Goal: Task Accomplishment & Management: Manage account settings

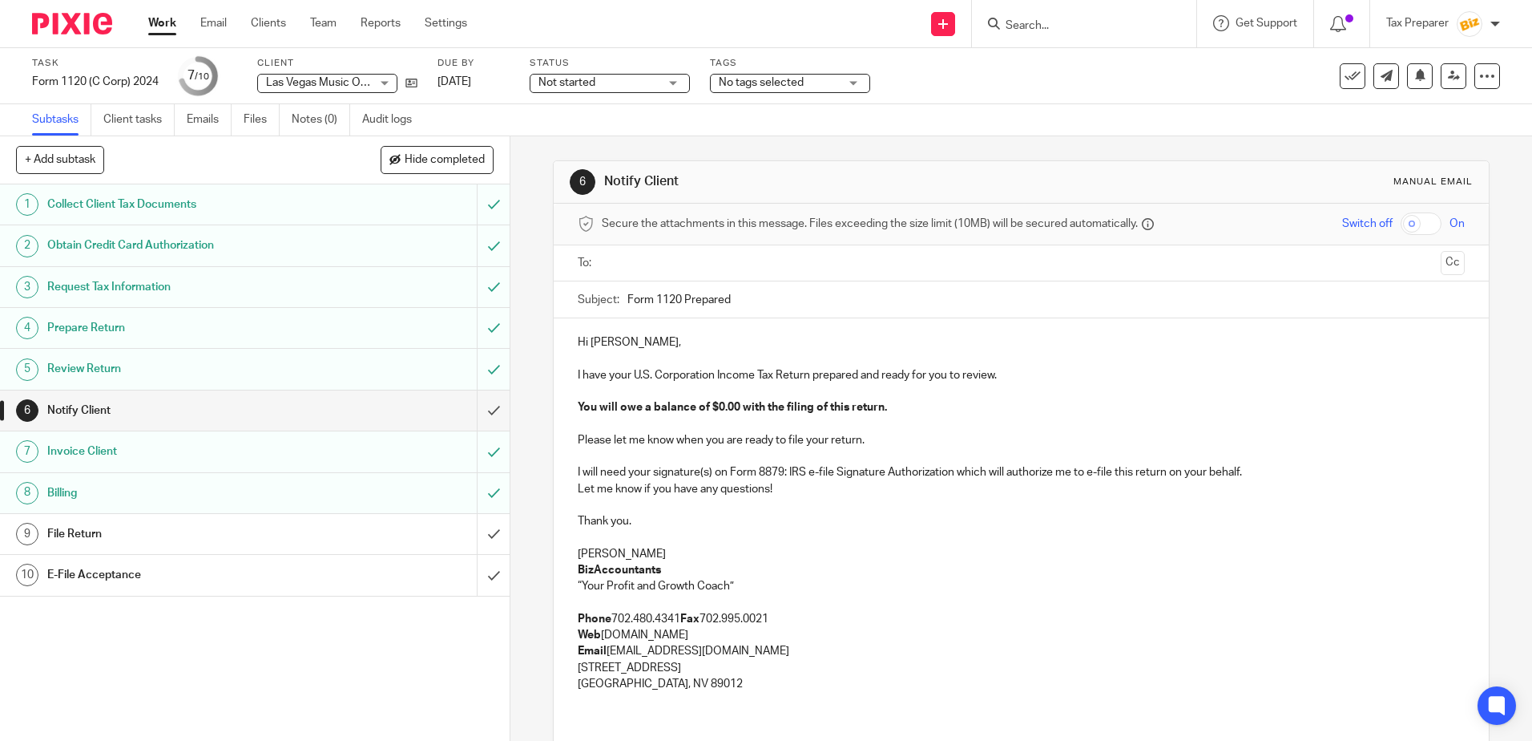
click at [83, 25] on img at bounding box center [72, 24] width 80 height 22
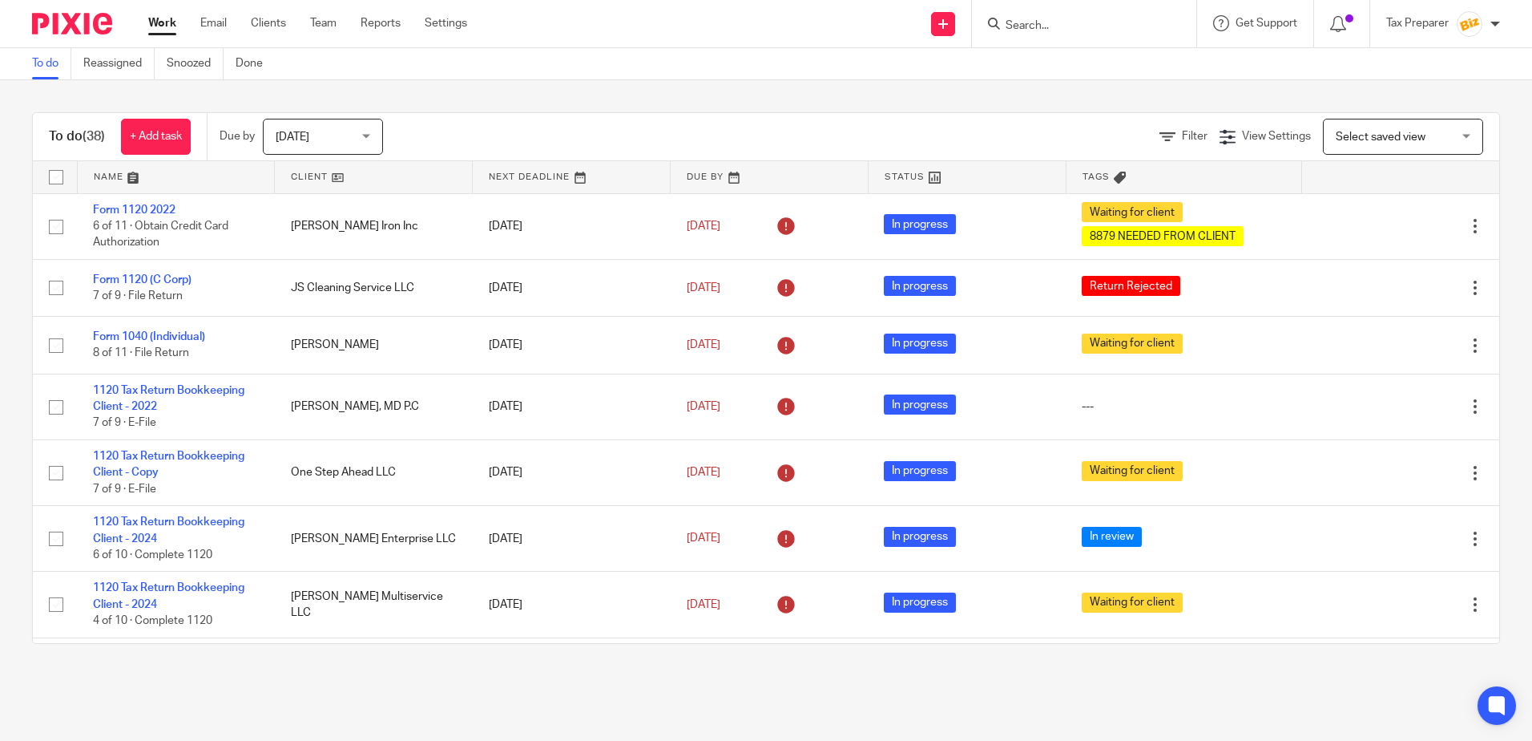
click at [43, 68] on link "To do" at bounding box center [51, 63] width 39 height 31
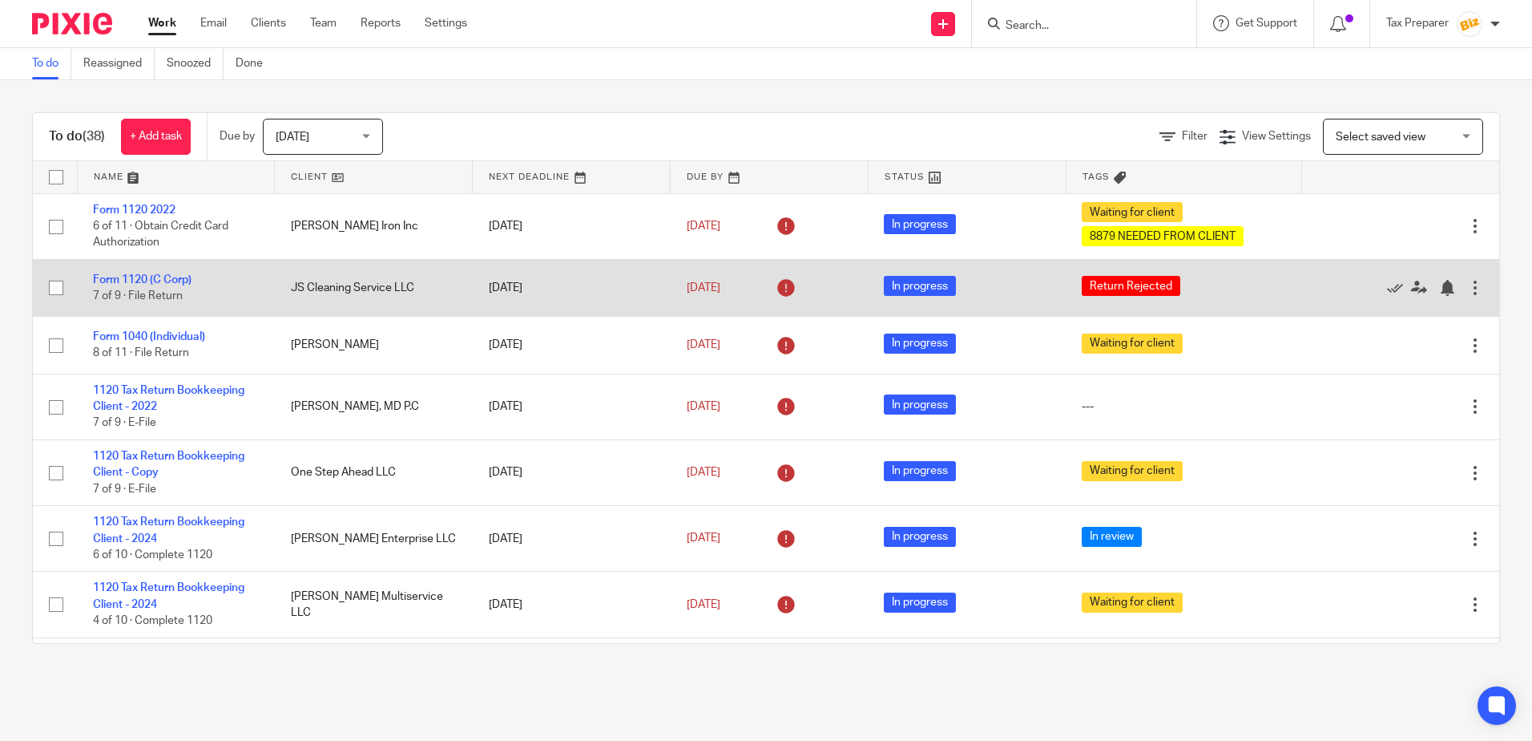
click at [750, 293] on div "[DATE]" at bounding box center [770, 288] width 166 height 26
click at [1098, 281] on span "Return Rejected" at bounding box center [1131, 286] width 99 height 20
click at [1468, 285] on div at bounding box center [1476, 288] width 16 height 16
click at [1157, 281] on div "Return Rejected" at bounding box center [1184, 288] width 204 height 24
click at [905, 285] on span "In progress" at bounding box center [920, 286] width 72 height 20
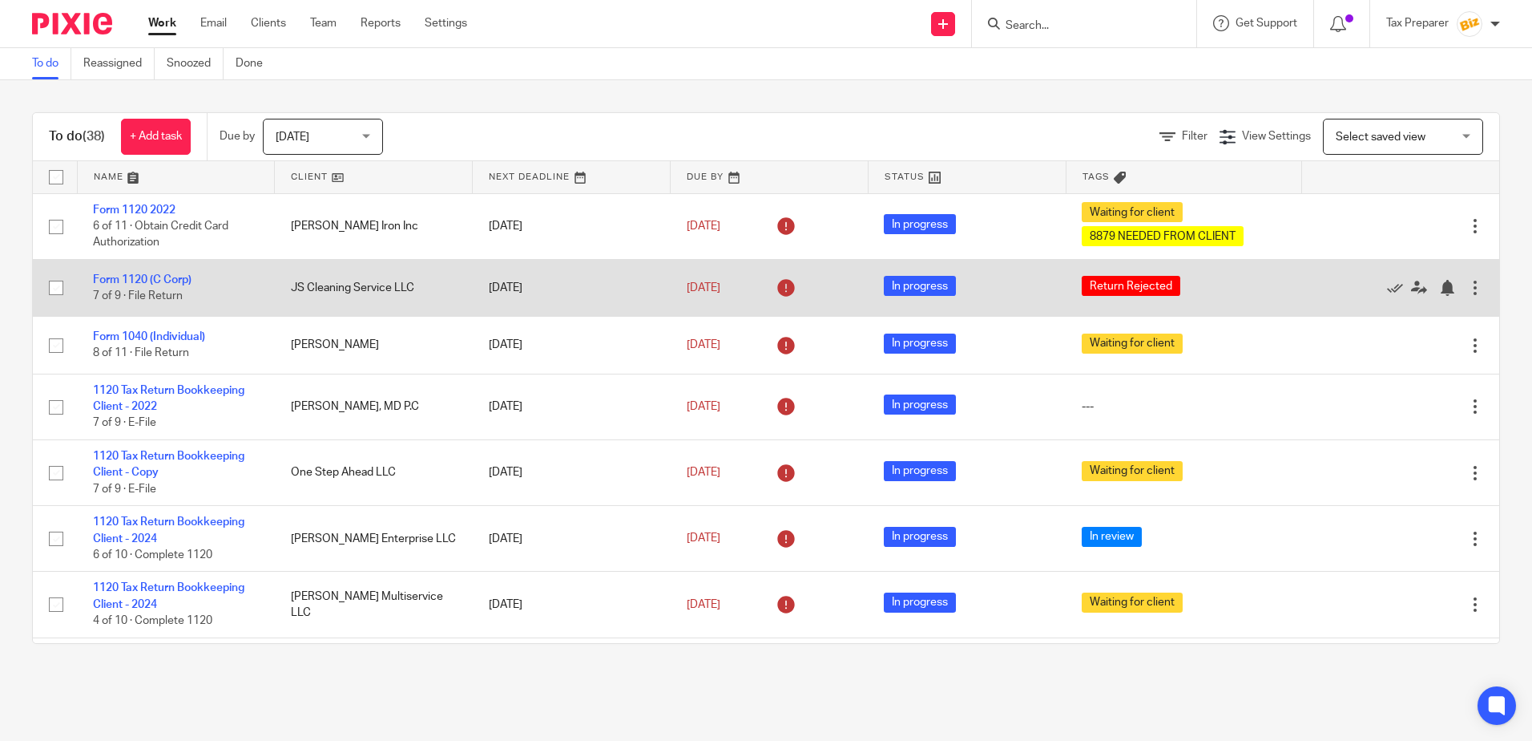
click at [50, 290] on input "checkbox" at bounding box center [56, 288] width 30 height 30
click at [58, 290] on input "checkbox" at bounding box center [56, 288] width 30 height 30
checkbox input "false"
click at [315, 290] on td "JS Cleaning Service LLC" at bounding box center [374, 287] width 198 height 57
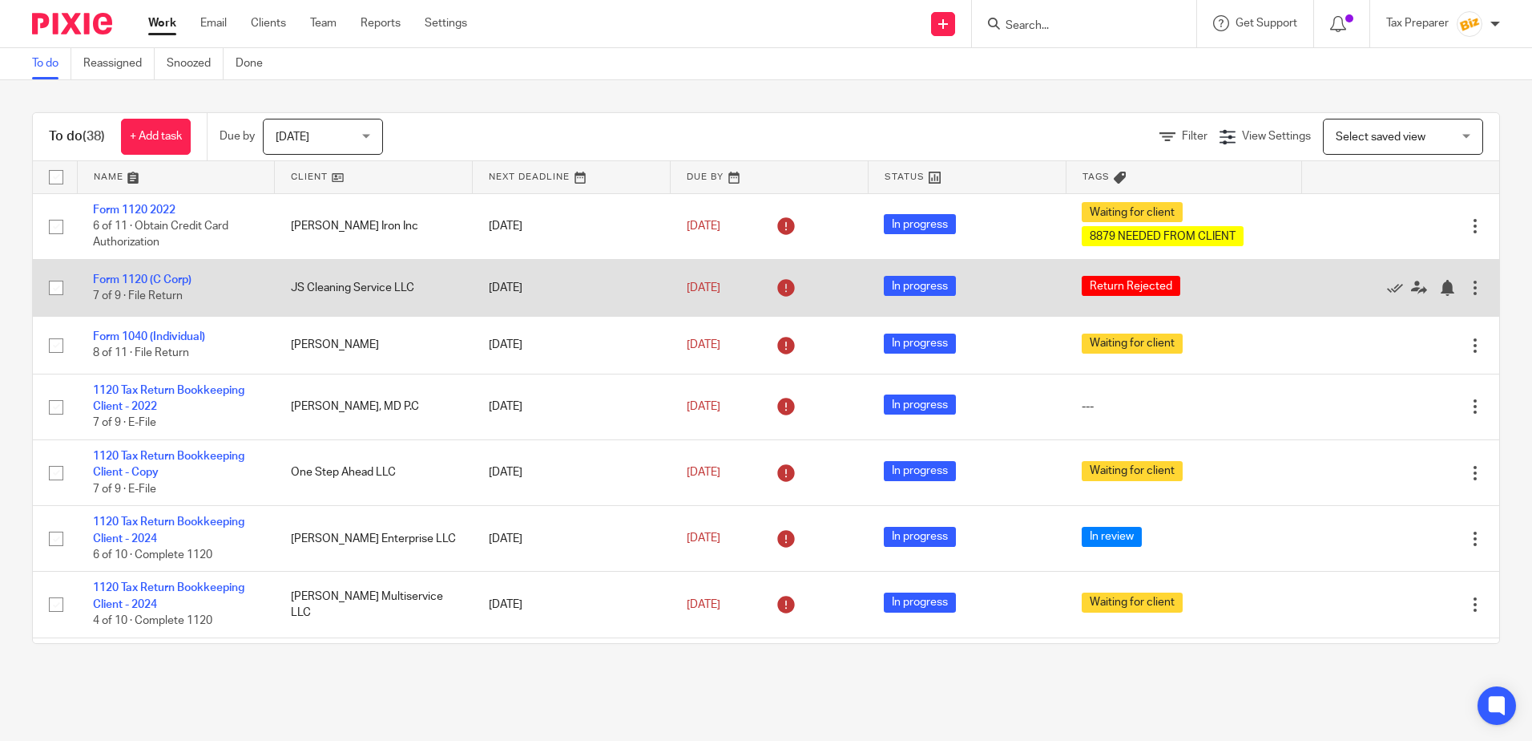
click at [315, 290] on td "JS Cleaning Service LLC" at bounding box center [374, 287] width 198 height 57
click at [1123, 290] on span "Return Rejected" at bounding box center [1131, 286] width 99 height 20
drag, startPoint x: 168, startPoint y: 281, endPoint x: 537, endPoint y: 290, distance: 369.6
click at [537, 290] on td "[DATE]" at bounding box center [572, 287] width 198 height 57
click at [150, 280] on link "Form 1120 (C Corp)" at bounding box center [142, 279] width 99 height 11
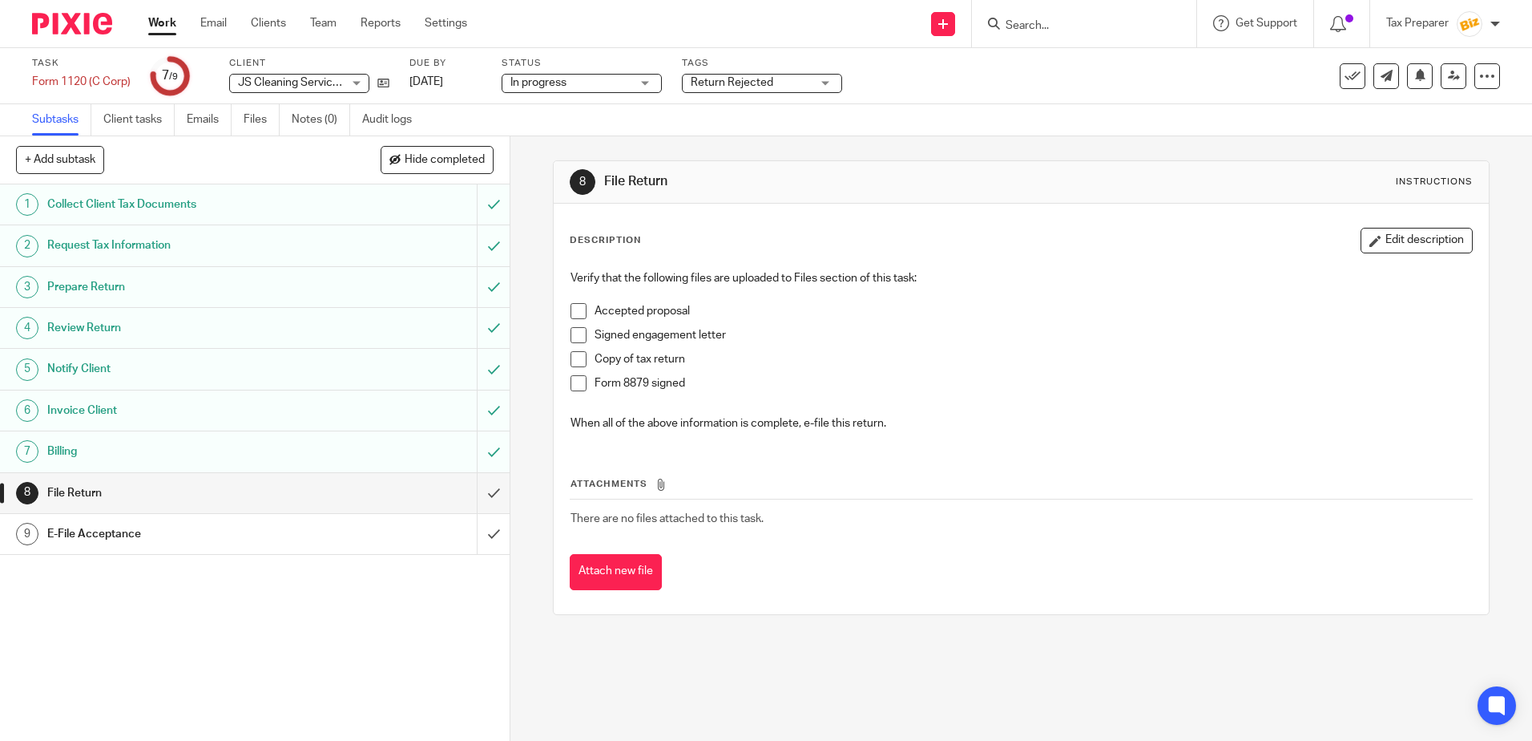
click at [120, 293] on h1 "Prepare Return" at bounding box center [185, 287] width 276 height 24
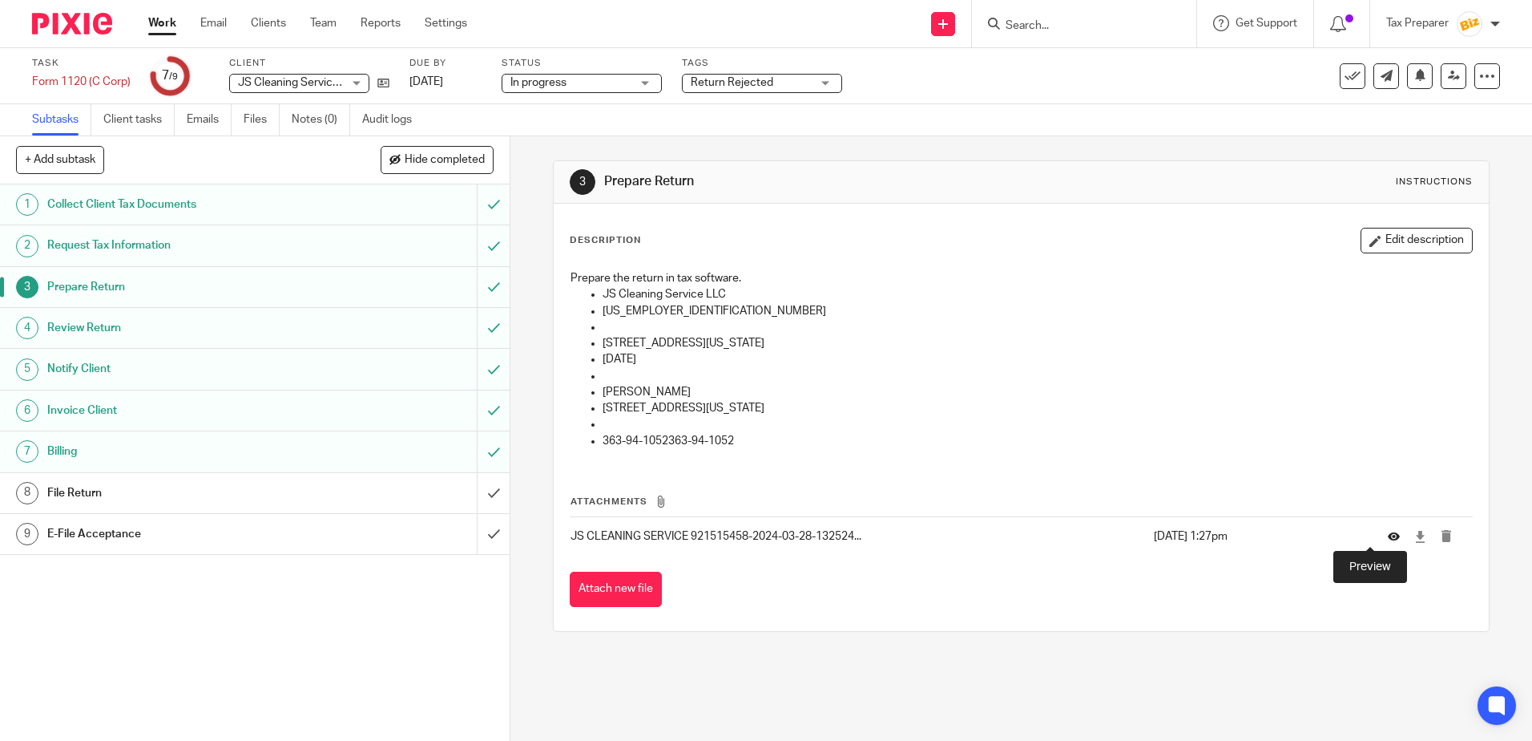
click at [1388, 539] on icon at bounding box center [1394, 537] width 12 height 12
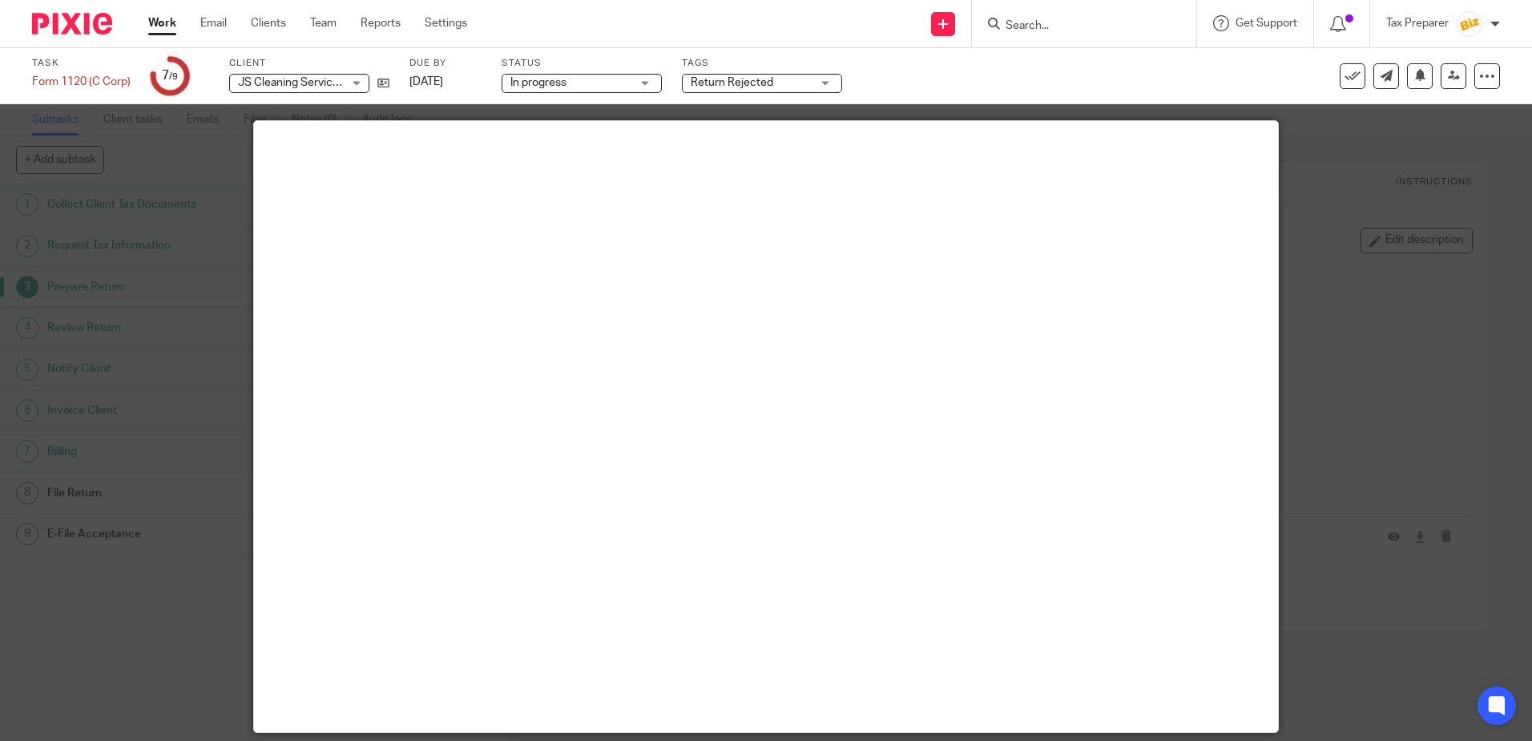
click at [1395, 349] on div at bounding box center [766, 370] width 1532 height 741
click at [1452, 349] on div at bounding box center [766, 370] width 1532 height 741
click at [182, 256] on div at bounding box center [766, 370] width 1532 height 741
click at [1387, 415] on div at bounding box center [766, 370] width 1532 height 741
click at [139, 188] on div at bounding box center [766, 370] width 1532 height 741
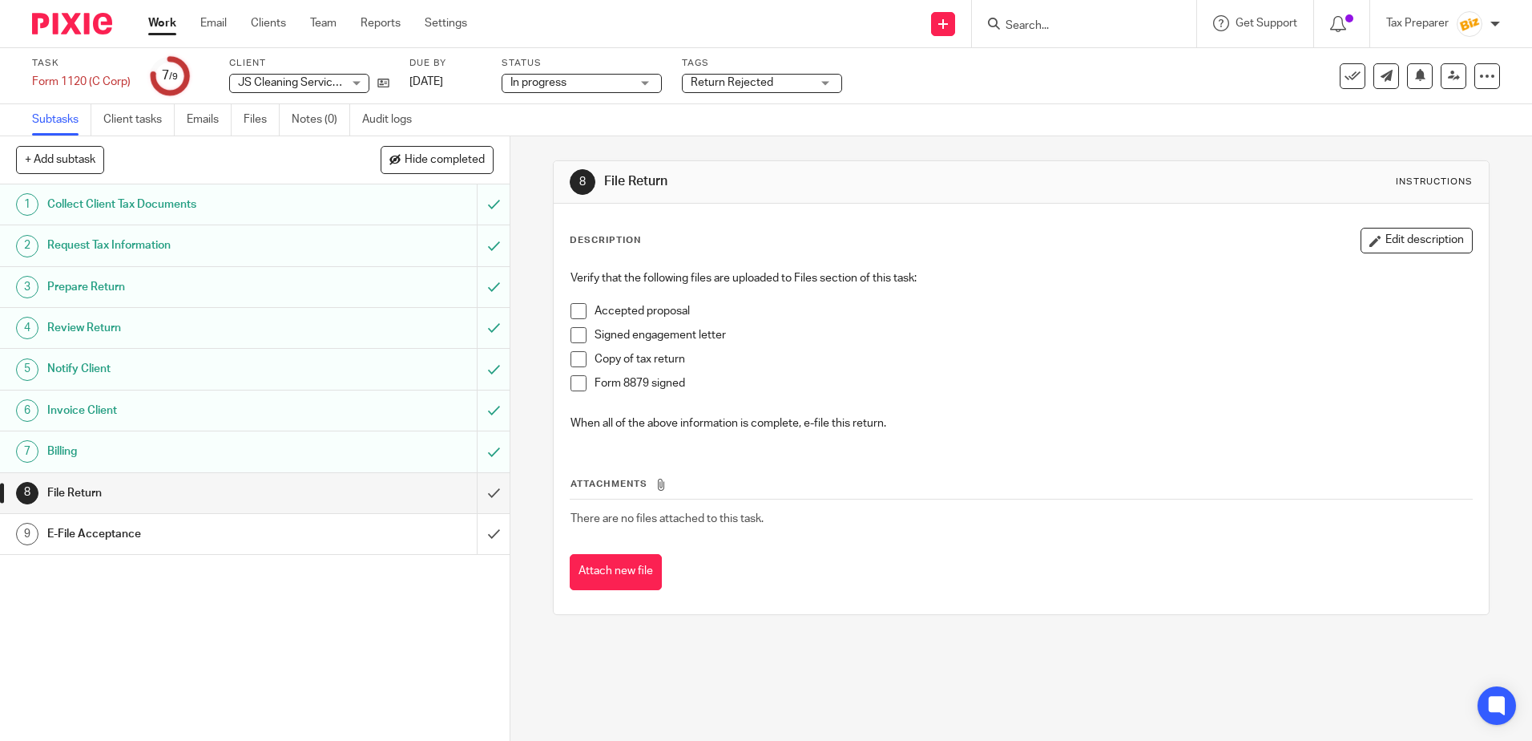
click at [95, 461] on h1 "Billing" at bounding box center [185, 451] width 276 height 24
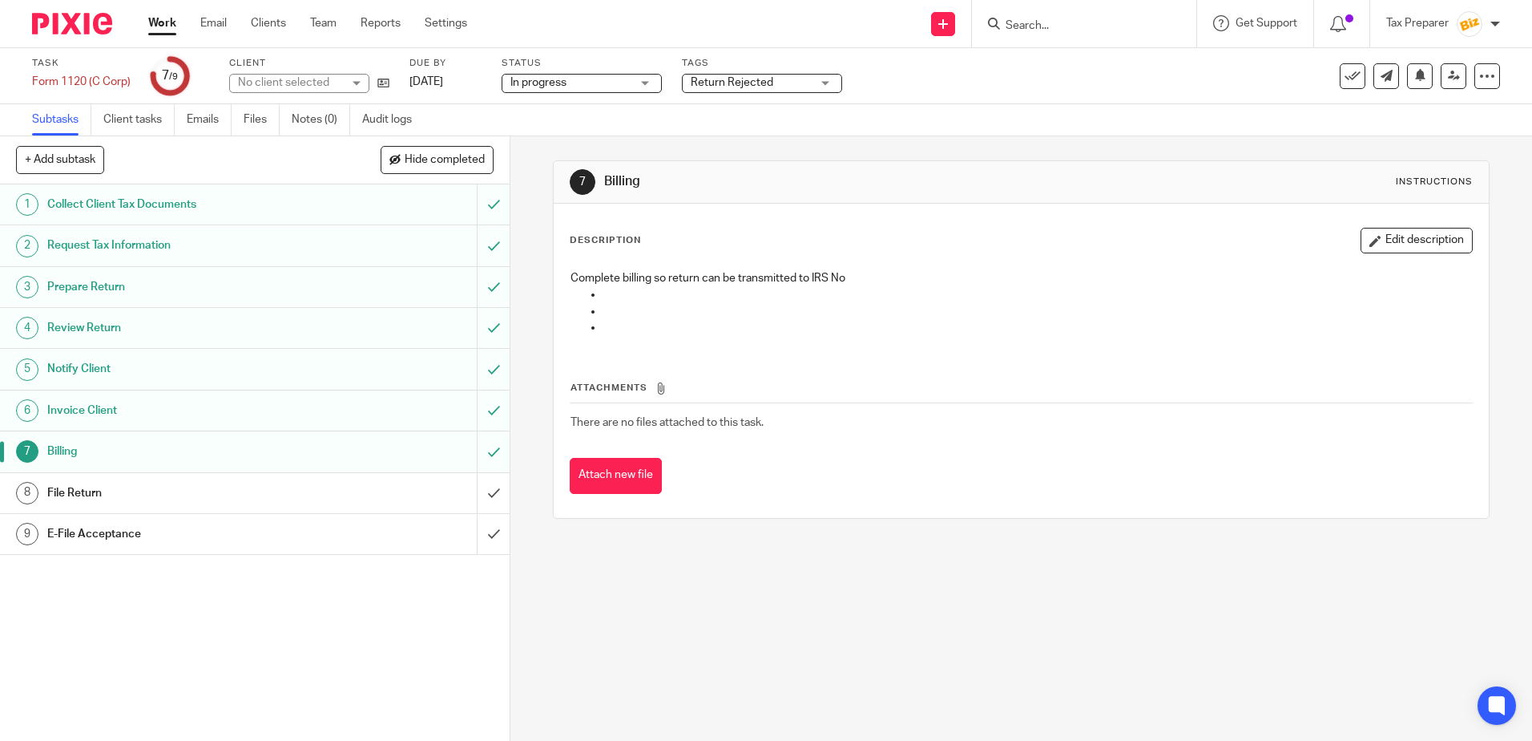
click at [66, 495] on h1 "File Return" at bounding box center [185, 493] width 276 height 24
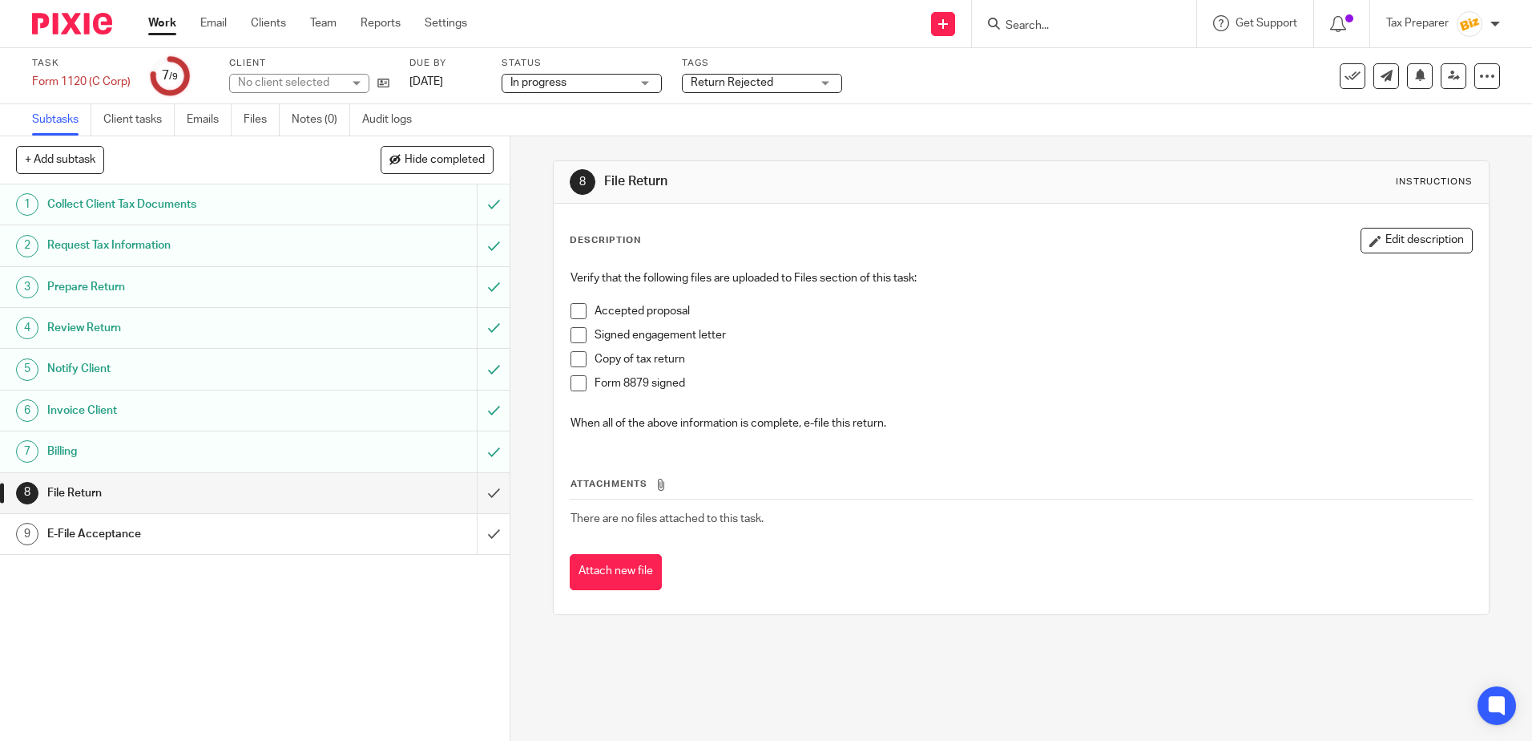
click at [154, 24] on link "Work" at bounding box center [162, 23] width 28 height 16
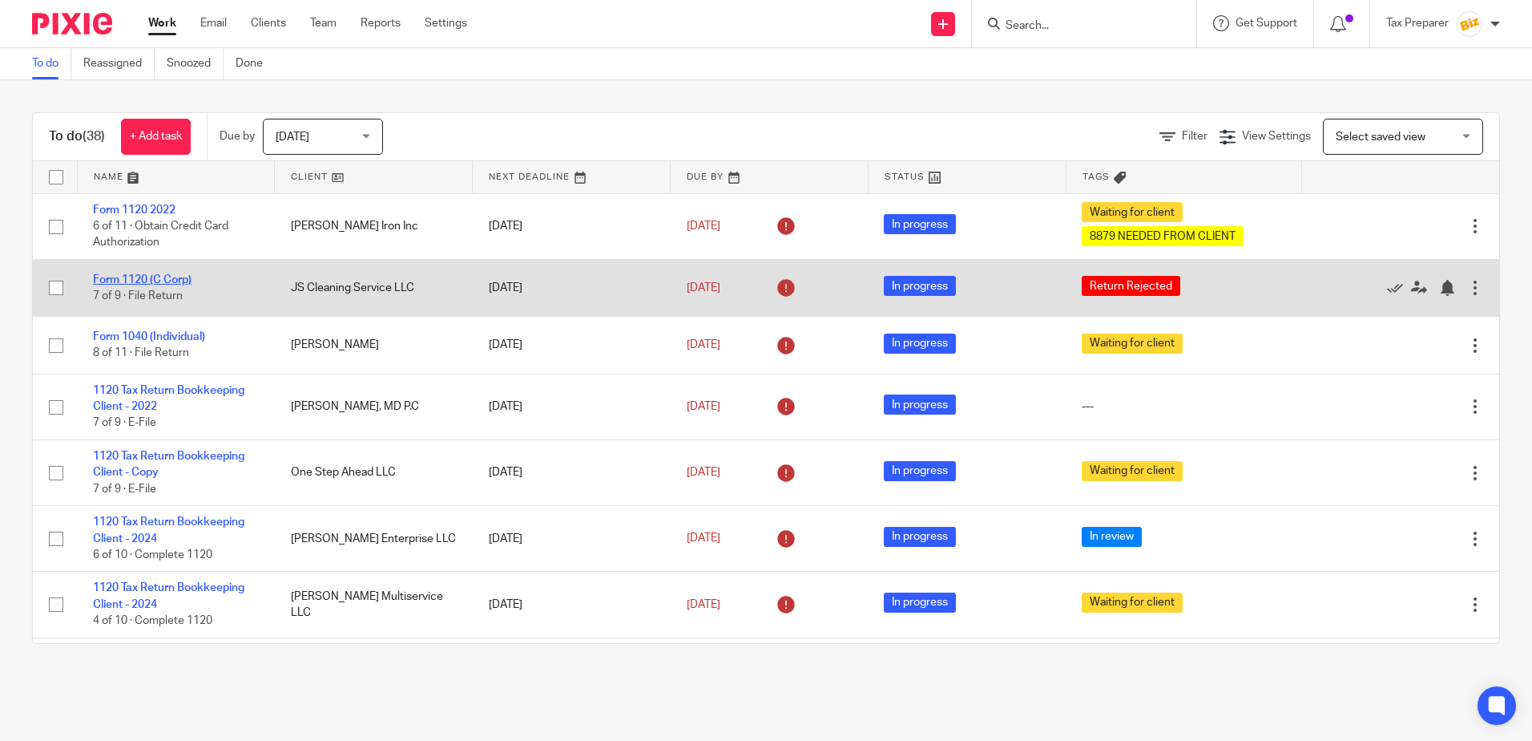
click at [164, 277] on link "Form 1120 (C Corp)" at bounding box center [142, 279] width 99 height 11
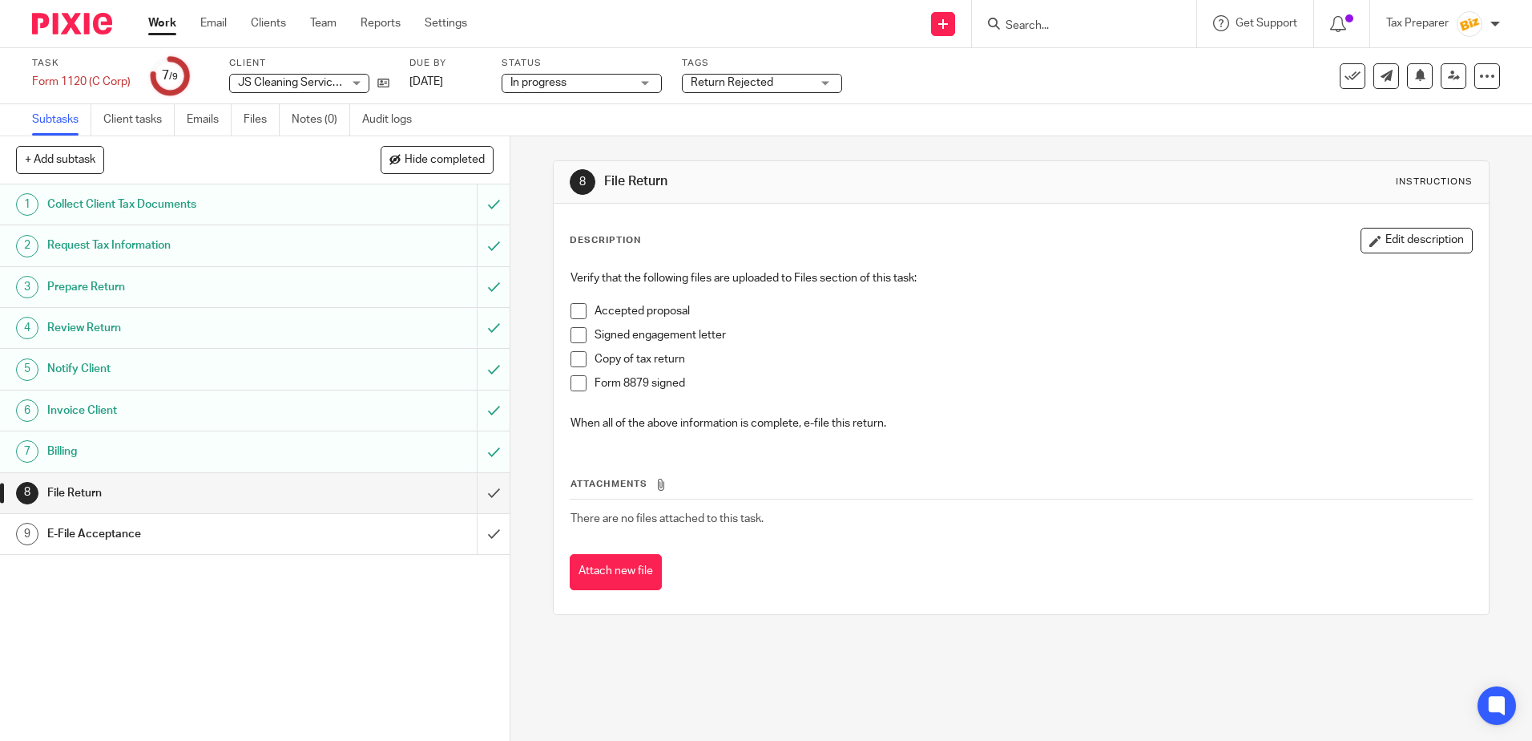
click at [165, 26] on link "Work" at bounding box center [162, 23] width 28 height 16
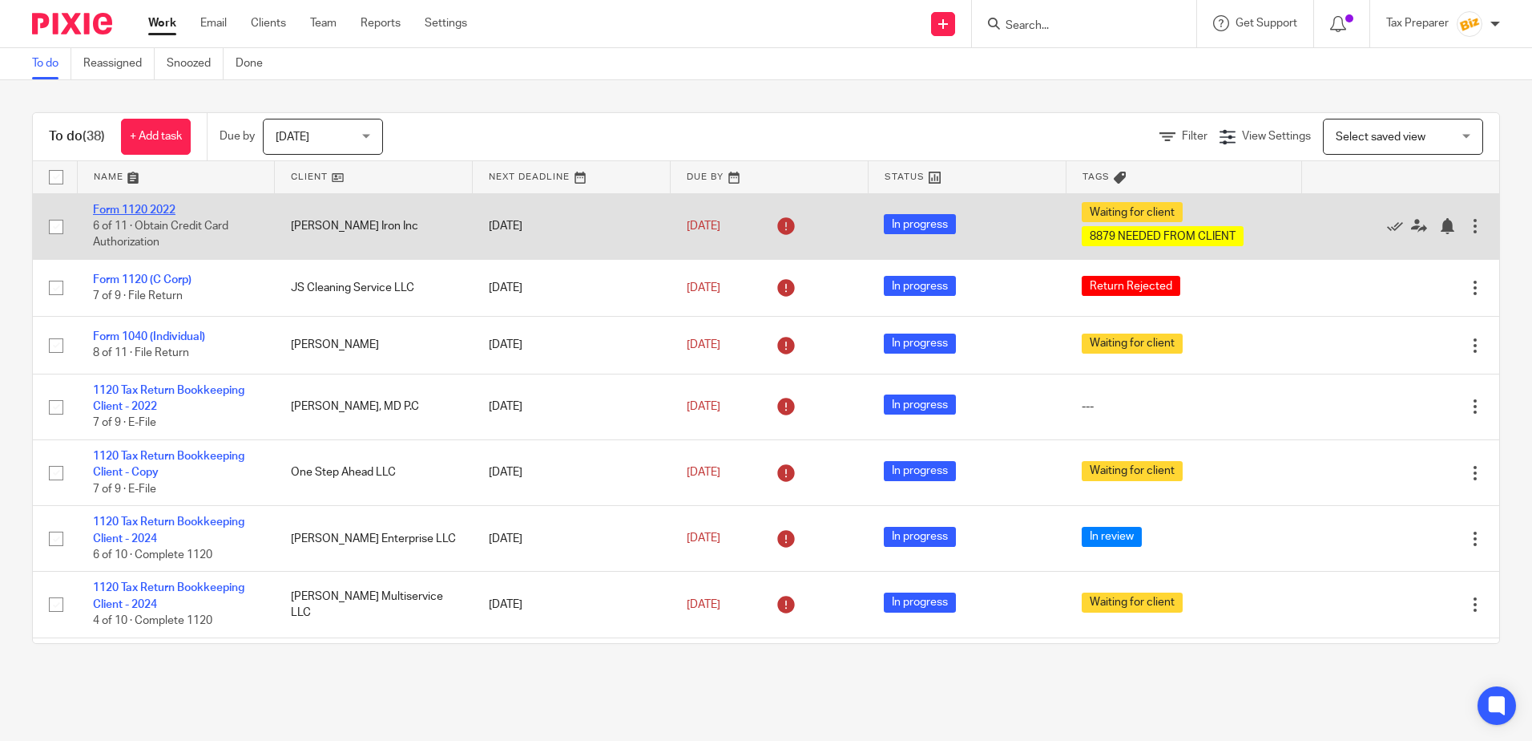
click at [147, 208] on link "Form 1120 2022" at bounding box center [134, 209] width 83 height 11
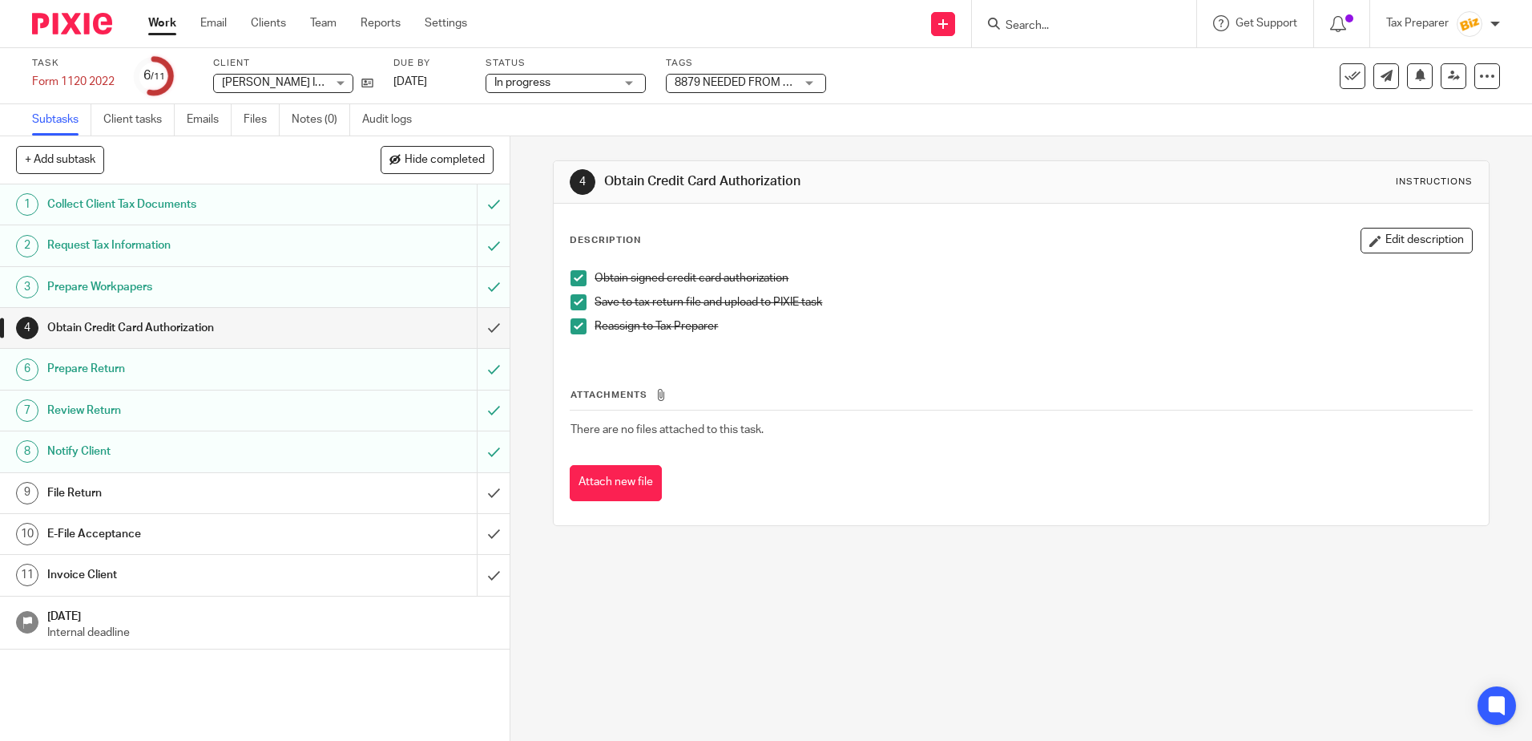
click at [158, 18] on link "Work" at bounding box center [162, 23] width 28 height 16
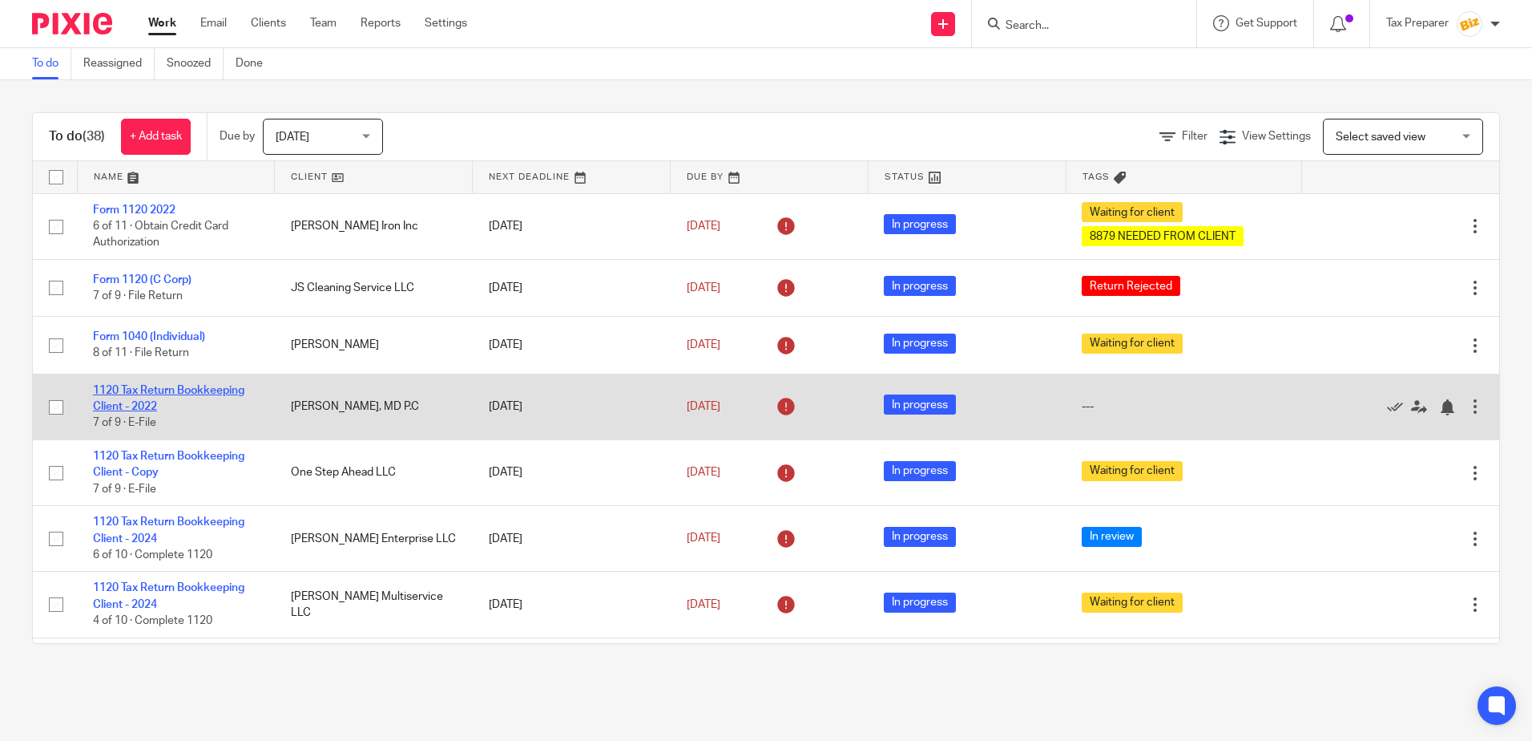
click at [201, 394] on link "1120 Tax Return Bookkeeping Client - 2022" at bounding box center [168, 398] width 151 height 27
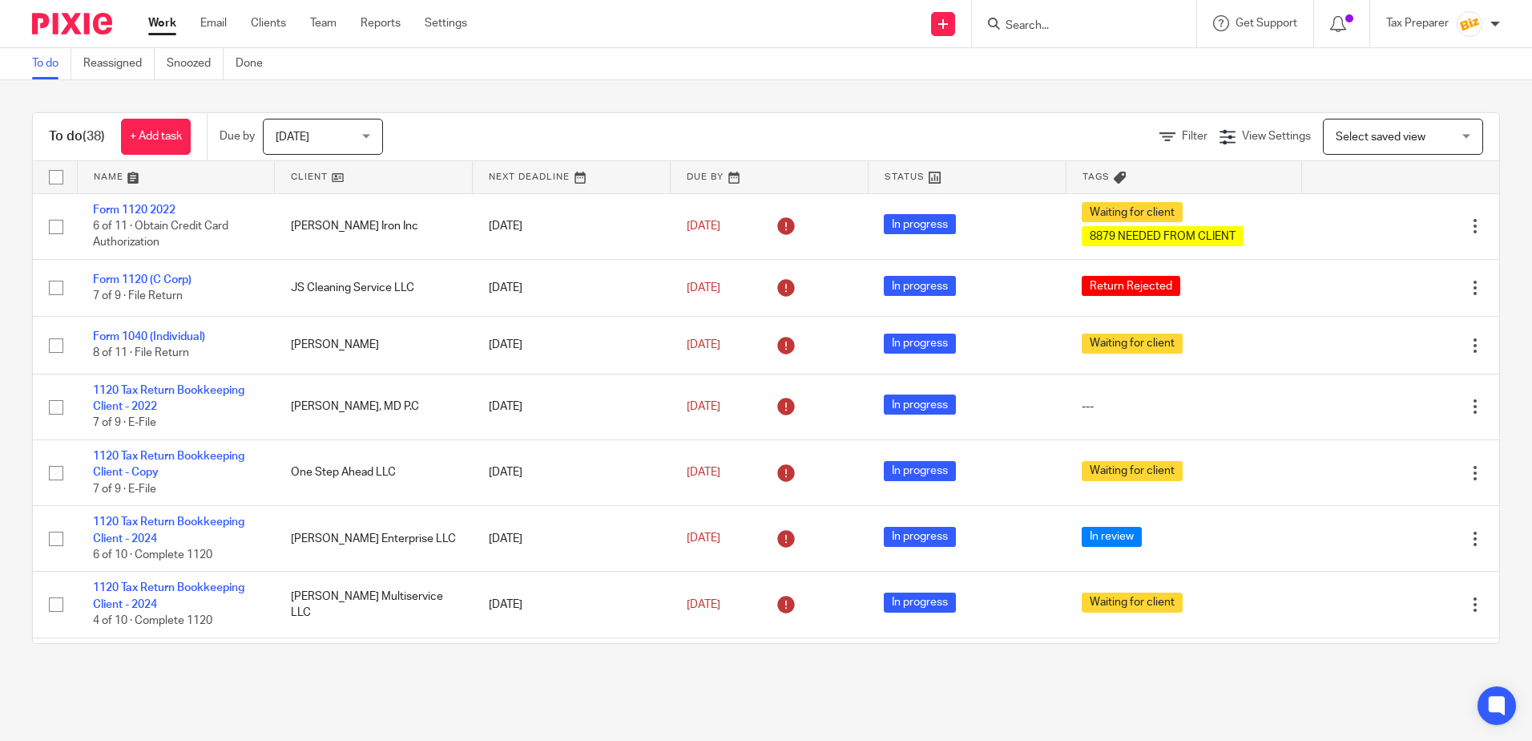
click at [1059, 32] on input "Search" at bounding box center [1076, 26] width 144 height 14
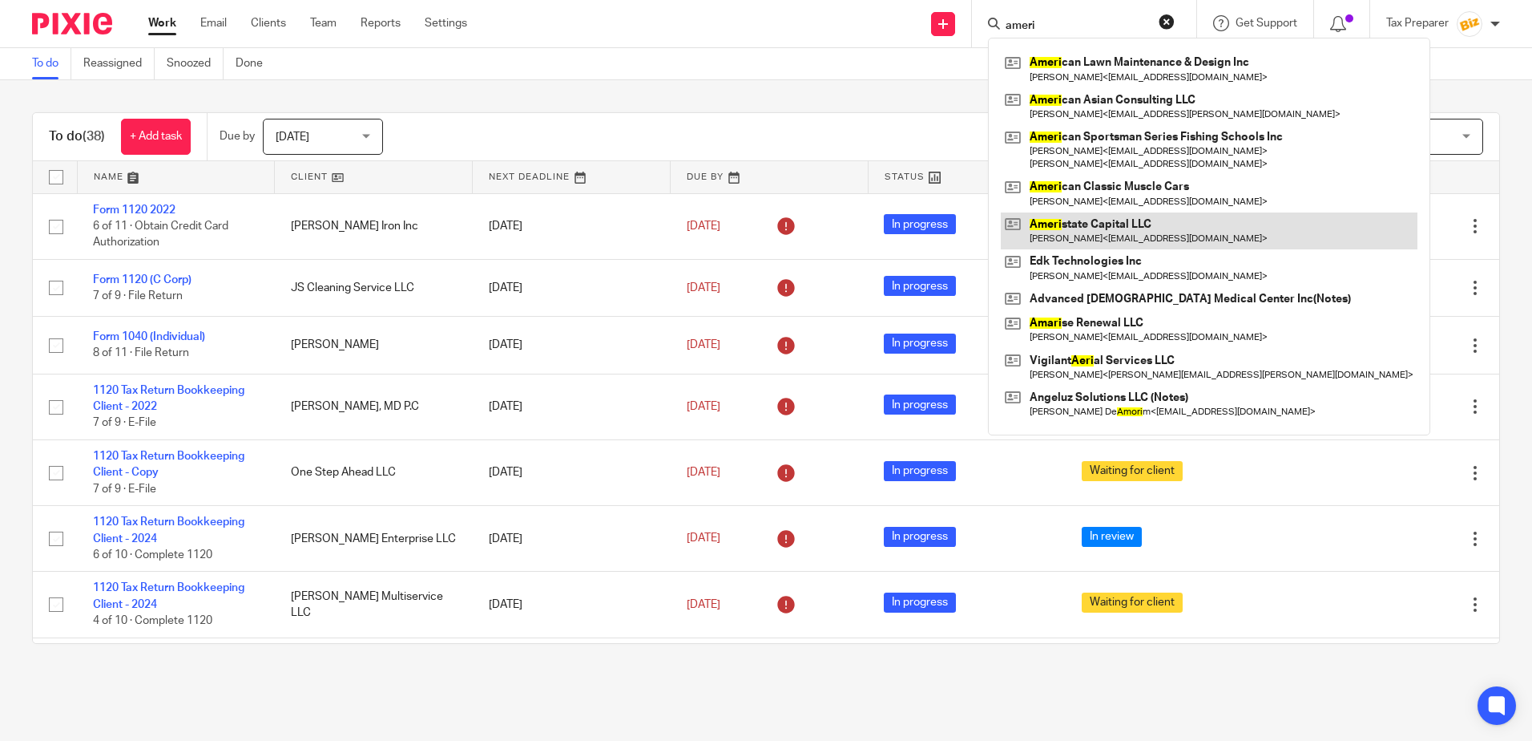
type input "ameri"
click at [1106, 222] on link at bounding box center [1209, 230] width 417 height 37
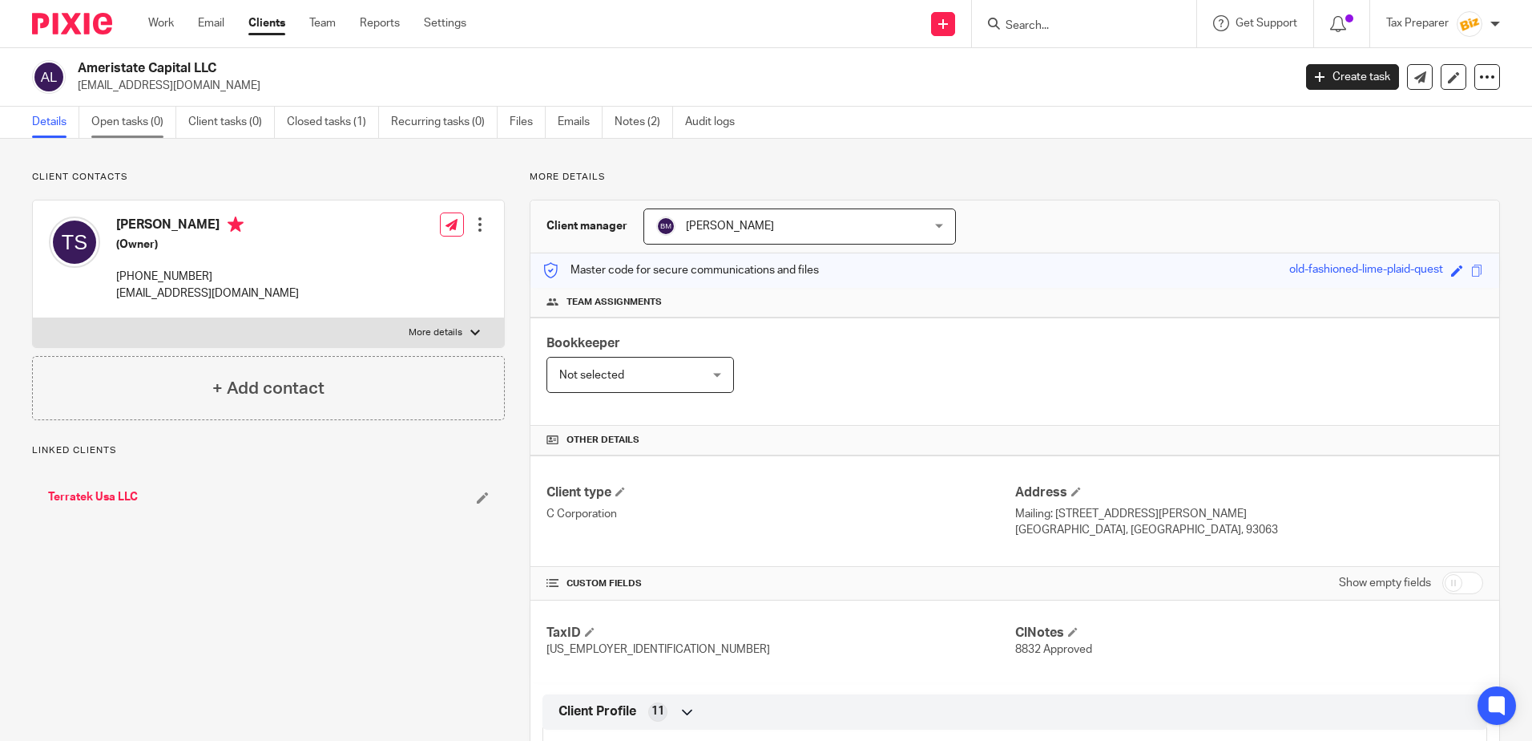
click at [135, 123] on link "Open tasks (0)" at bounding box center [133, 122] width 85 height 31
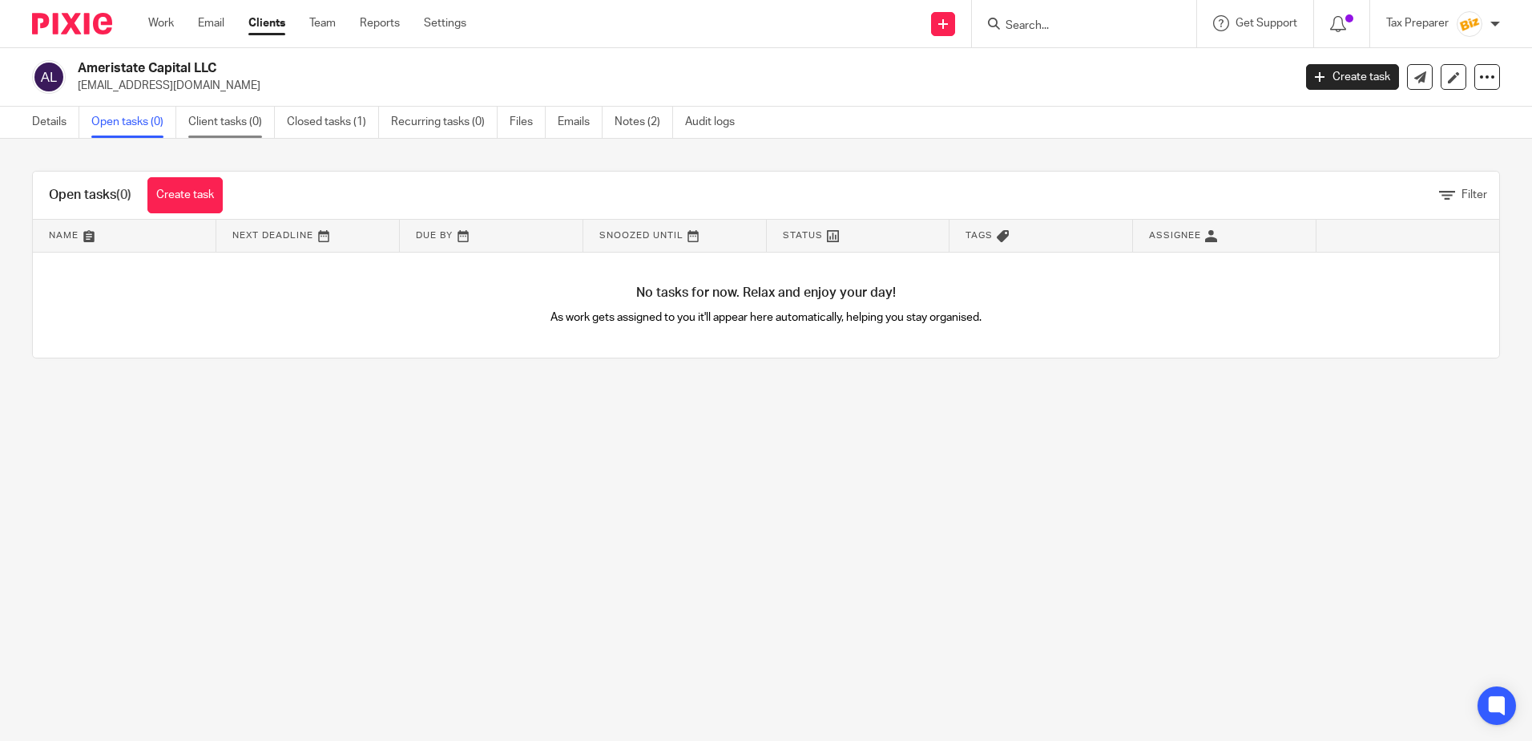
click at [220, 133] on link "Client tasks (0)" at bounding box center [231, 122] width 87 height 31
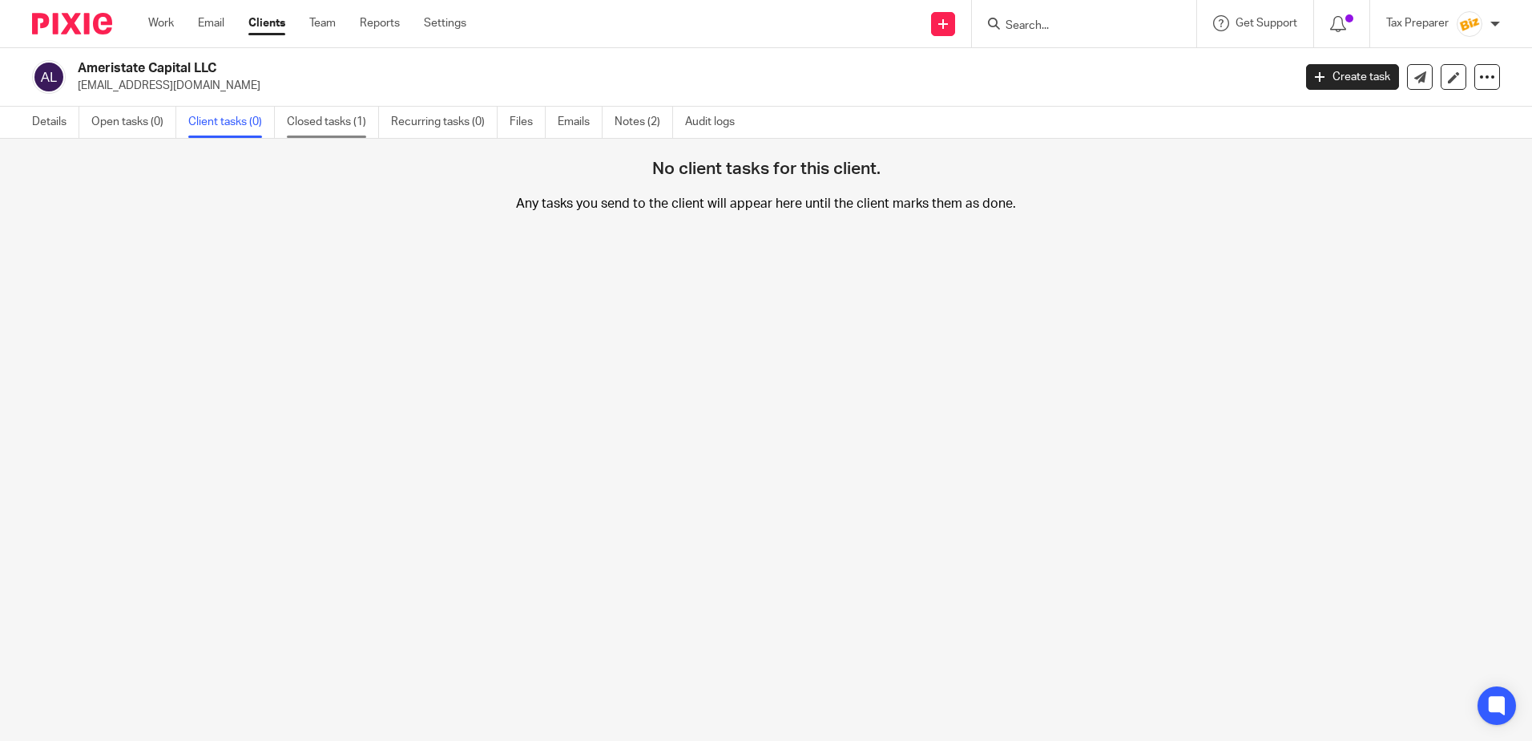
click at [314, 128] on link "Closed tasks (1)" at bounding box center [333, 122] width 92 height 31
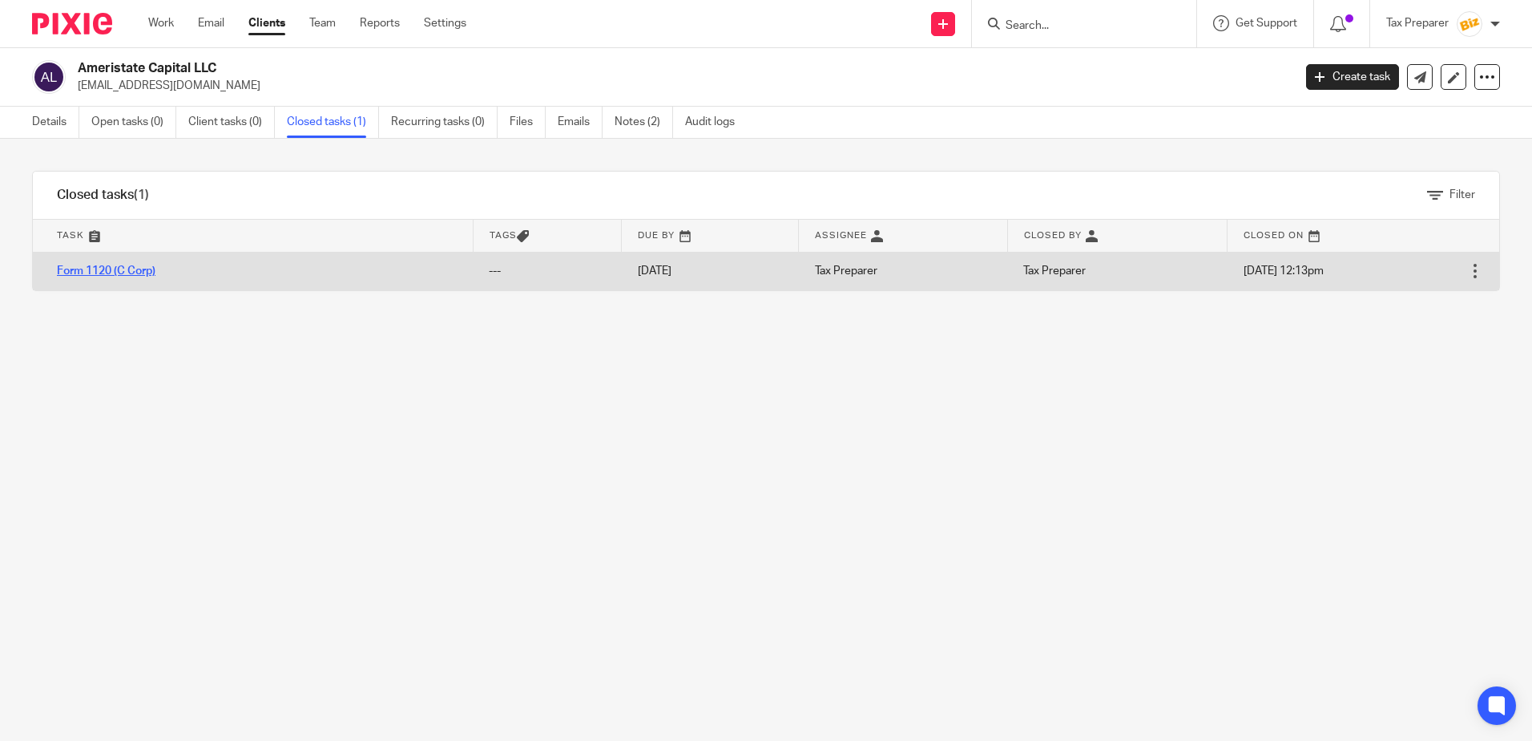
click at [135, 271] on link "Form 1120 (C Corp)" at bounding box center [106, 270] width 99 height 11
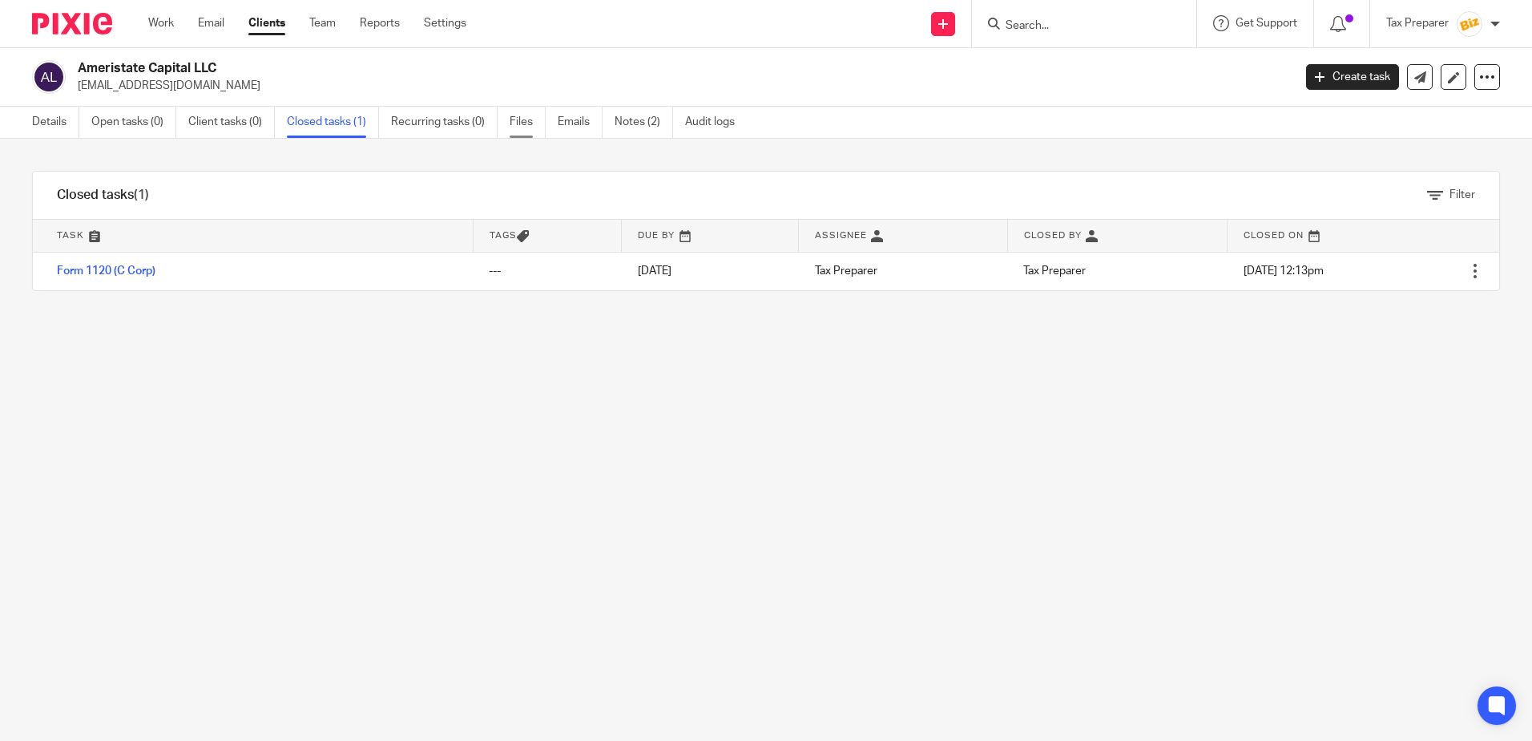
click at [524, 124] on link "Files" at bounding box center [528, 122] width 36 height 31
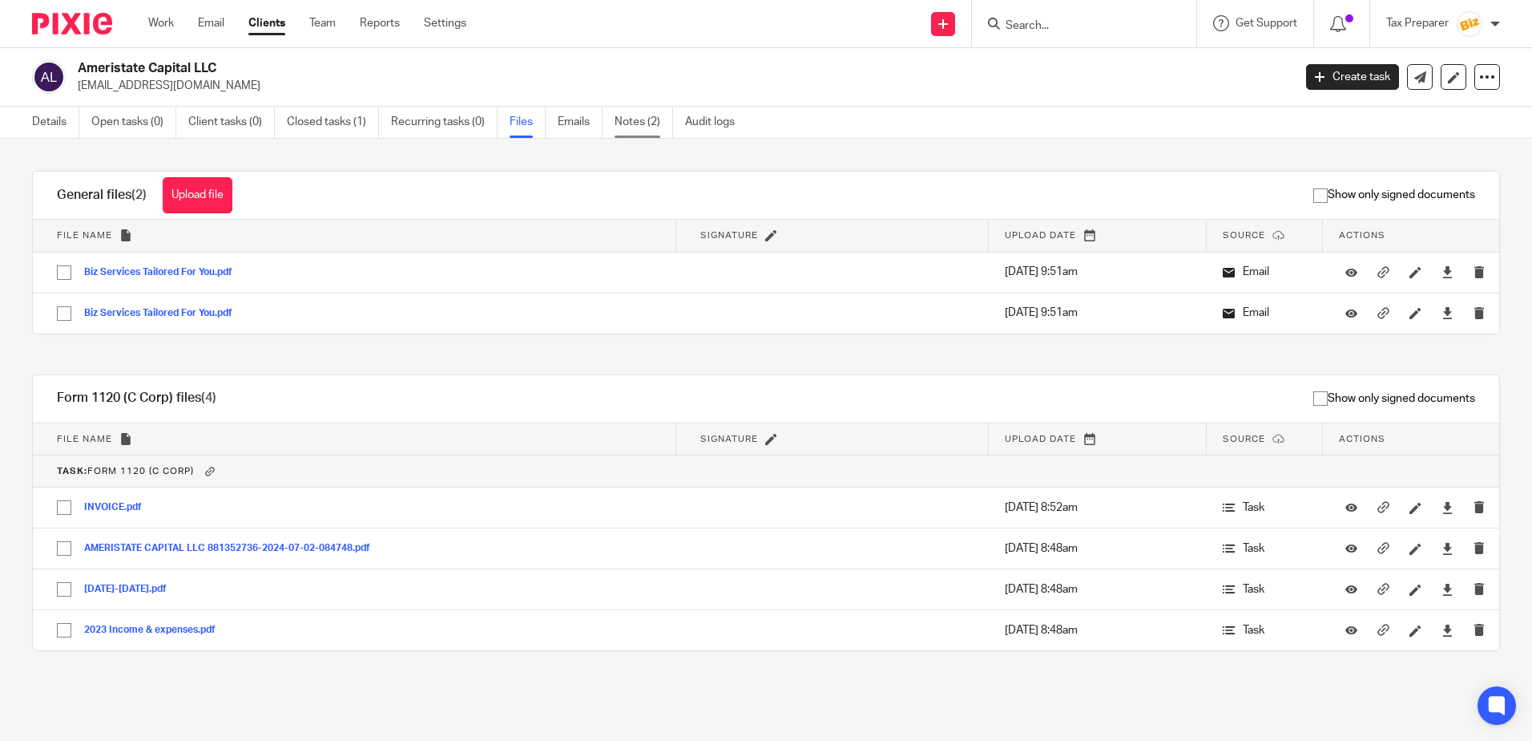
click at [649, 126] on link "Notes (2)" at bounding box center [644, 122] width 59 height 31
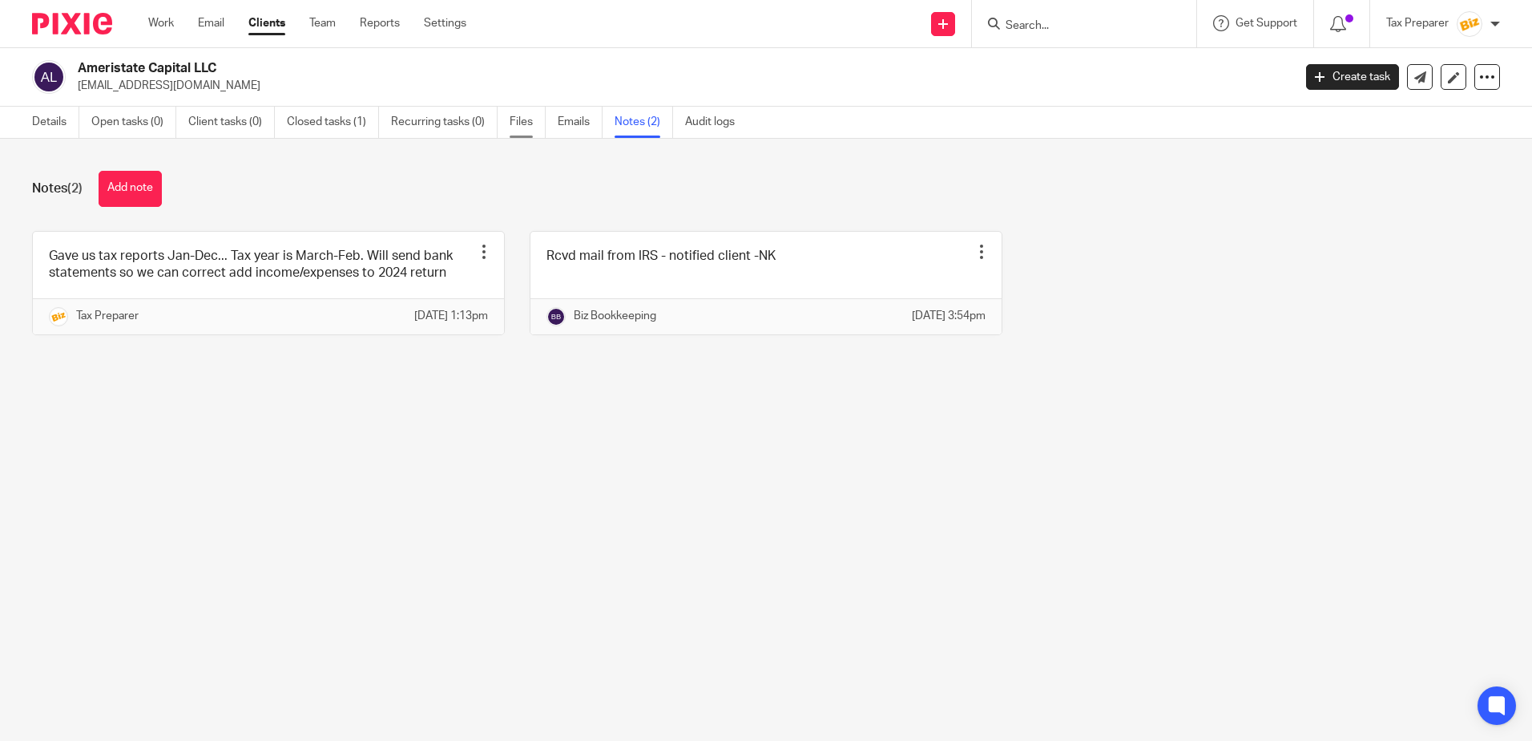
click at [529, 127] on link "Files" at bounding box center [528, 122] width 36 height 31
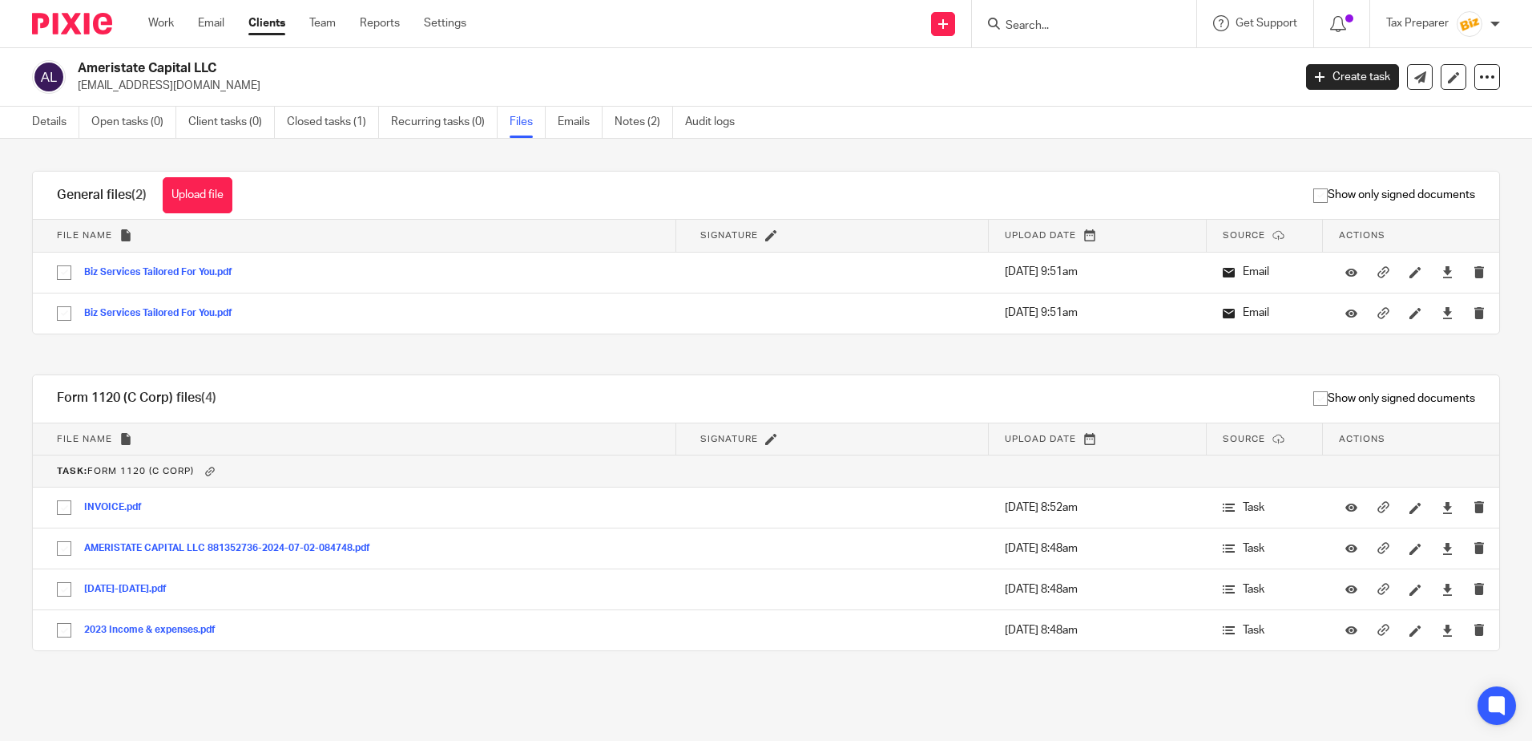
click at [297, 358] on div "General files (2) Upload file Download selected Delete selected Show only signe…" at bounding box center [753, 431] width 1493 height 520
click at [80, 27] on img at bounding box center [72, 24] width 80 height 22
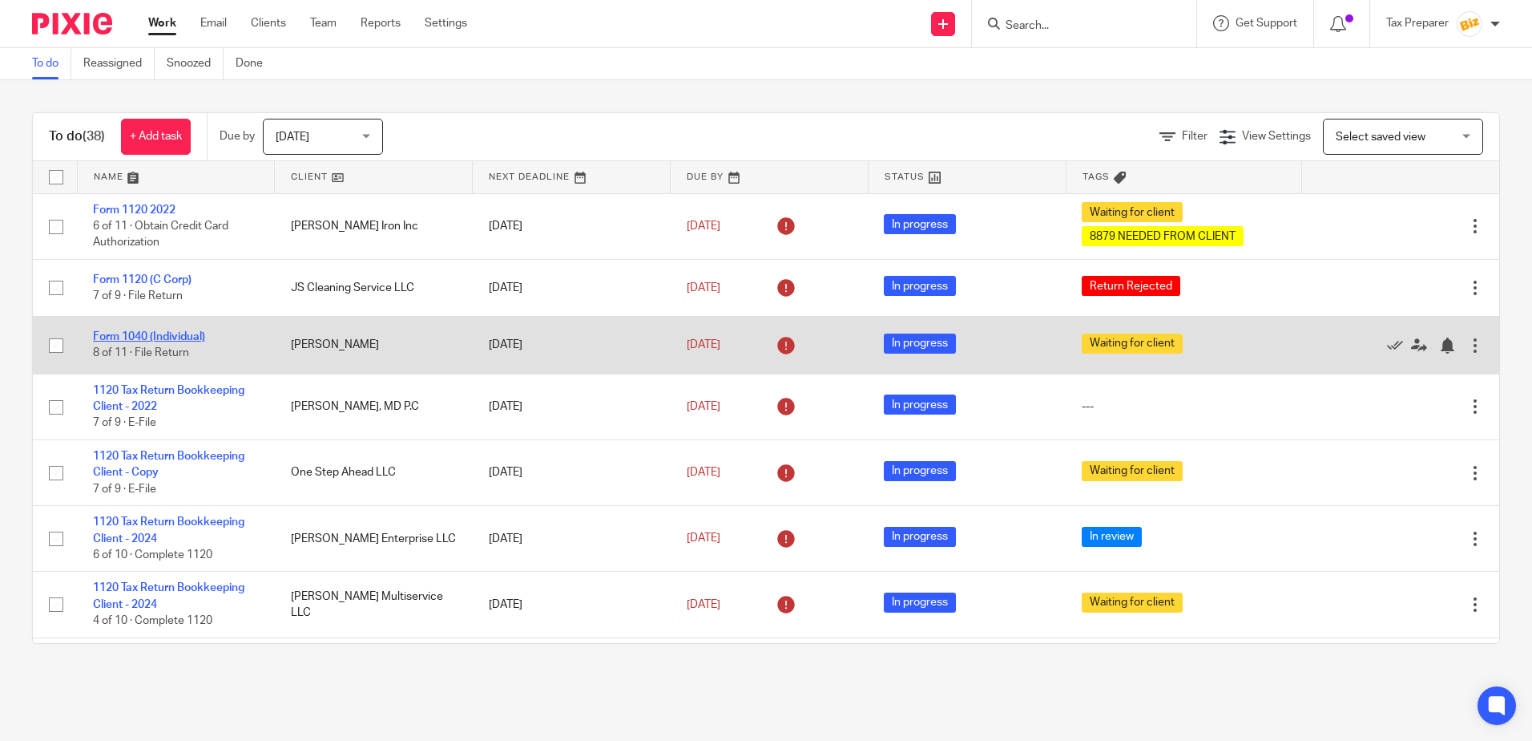
click at [178, 337] on link "Form 1040 (Individual)" at bounding box center [149, 336] width 112 height 11
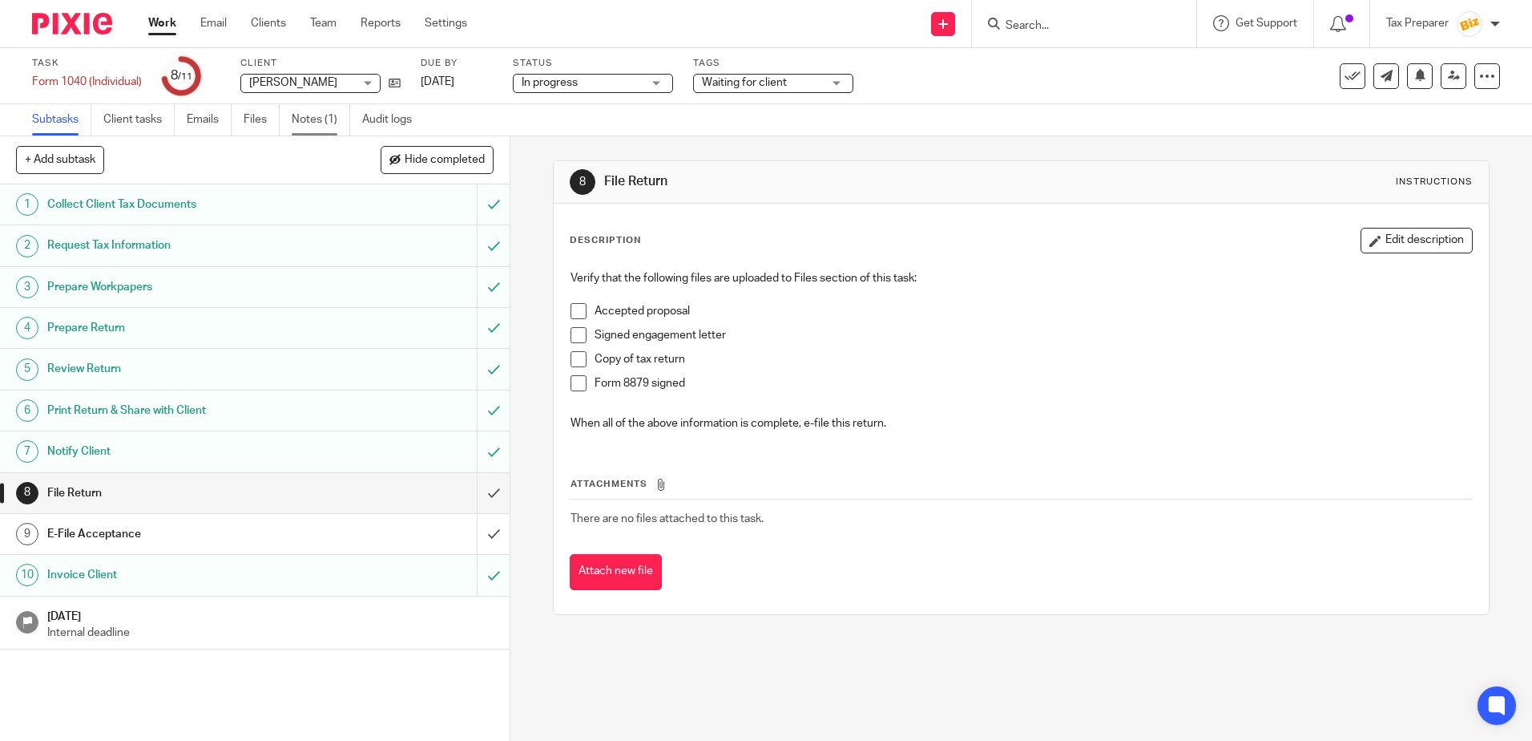
click at [312, 120] on link "Notes (1)" at bounding box center [321, 119] width 59 height 31
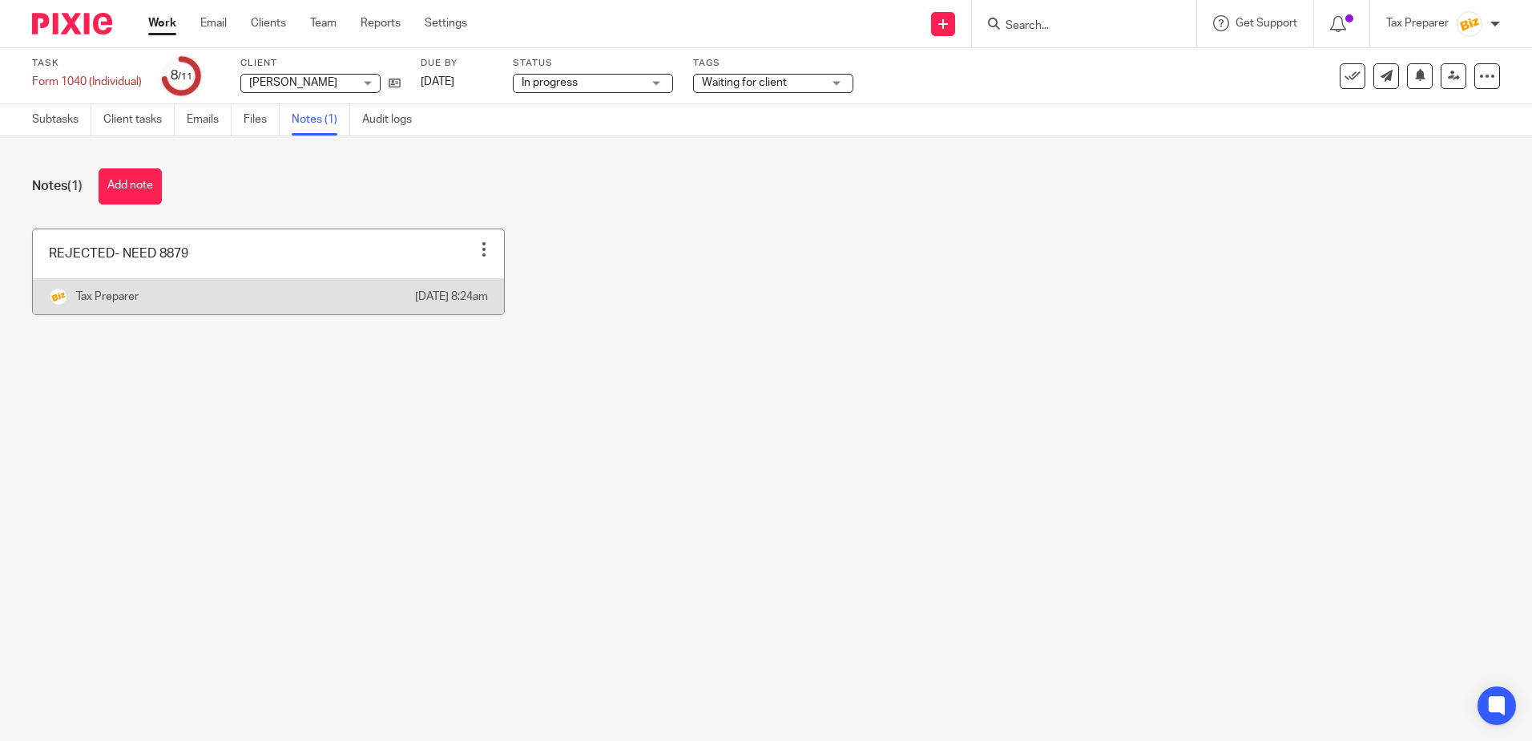
click at [112, 270] on link at bounding box center [268, 271] width 471 height 85
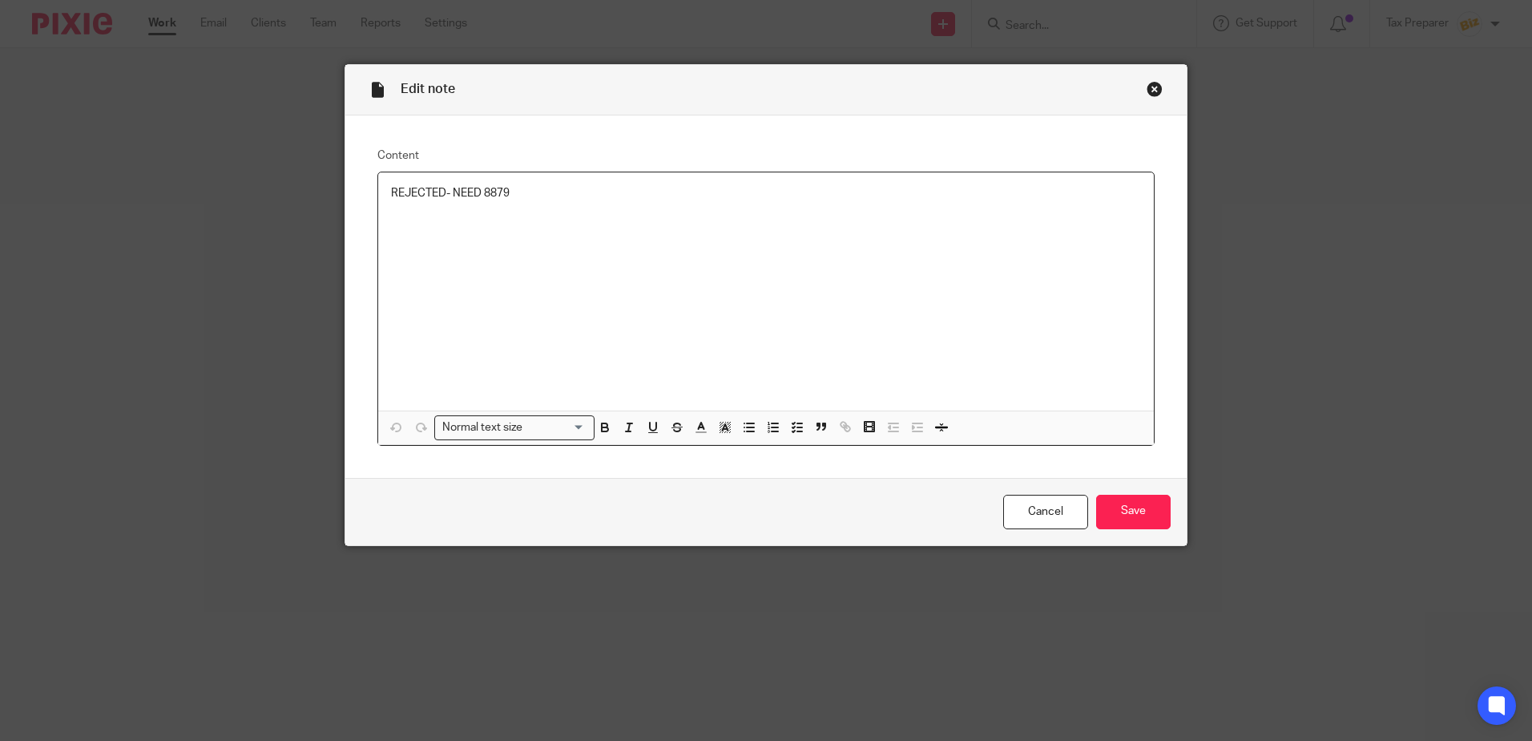
click at [1150, 88] on div "Close this dialog window" at bounding box center [1155, 89] width 16 height 16
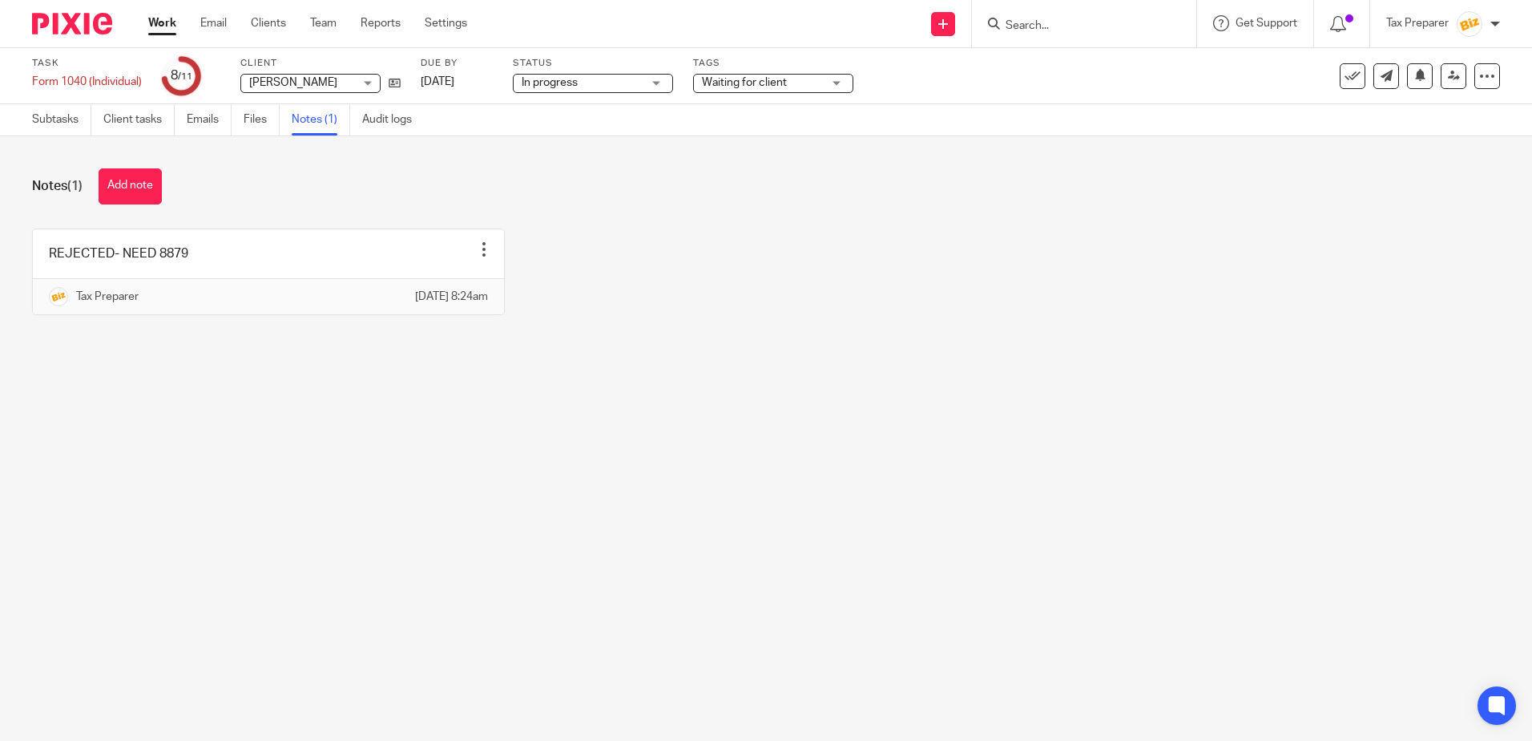
click at [168, 29] on link "Work" at bounding box center [162, 23] width 28 height 16
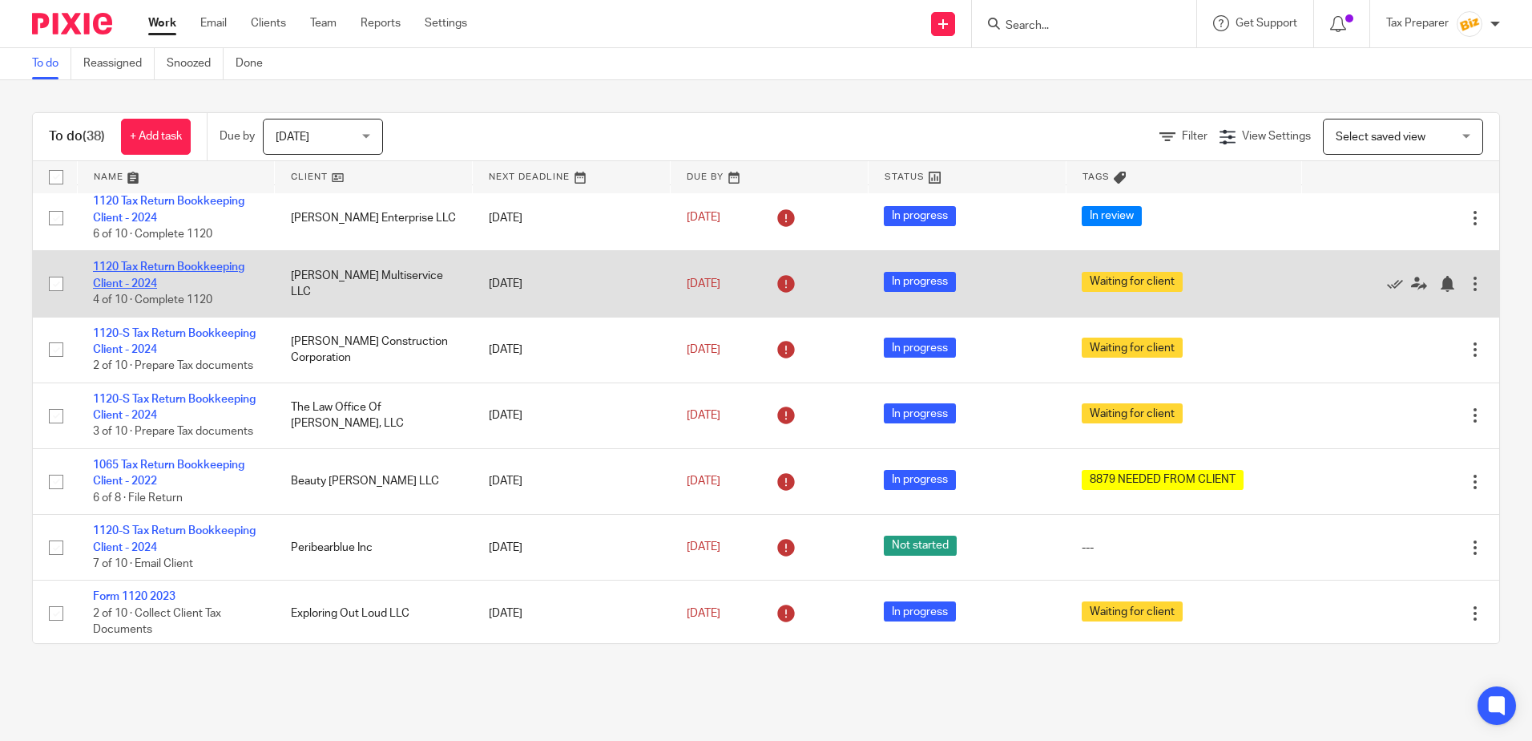
scroll to position [401, 0]
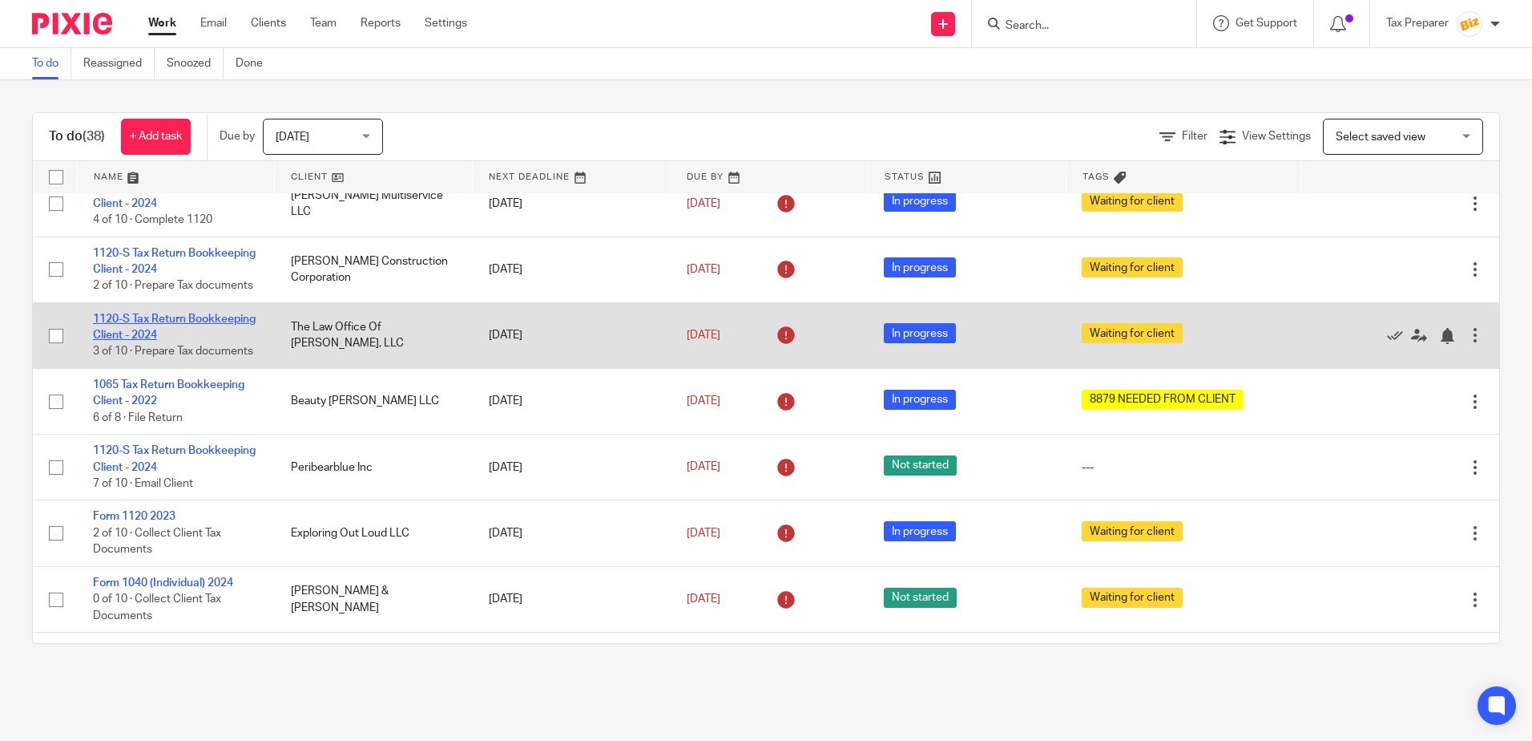
click at [165, 341] on link "1120-S Tax Return Bookkeeping Client - 2024" at bounding box center [174, 326] width 163 height 27
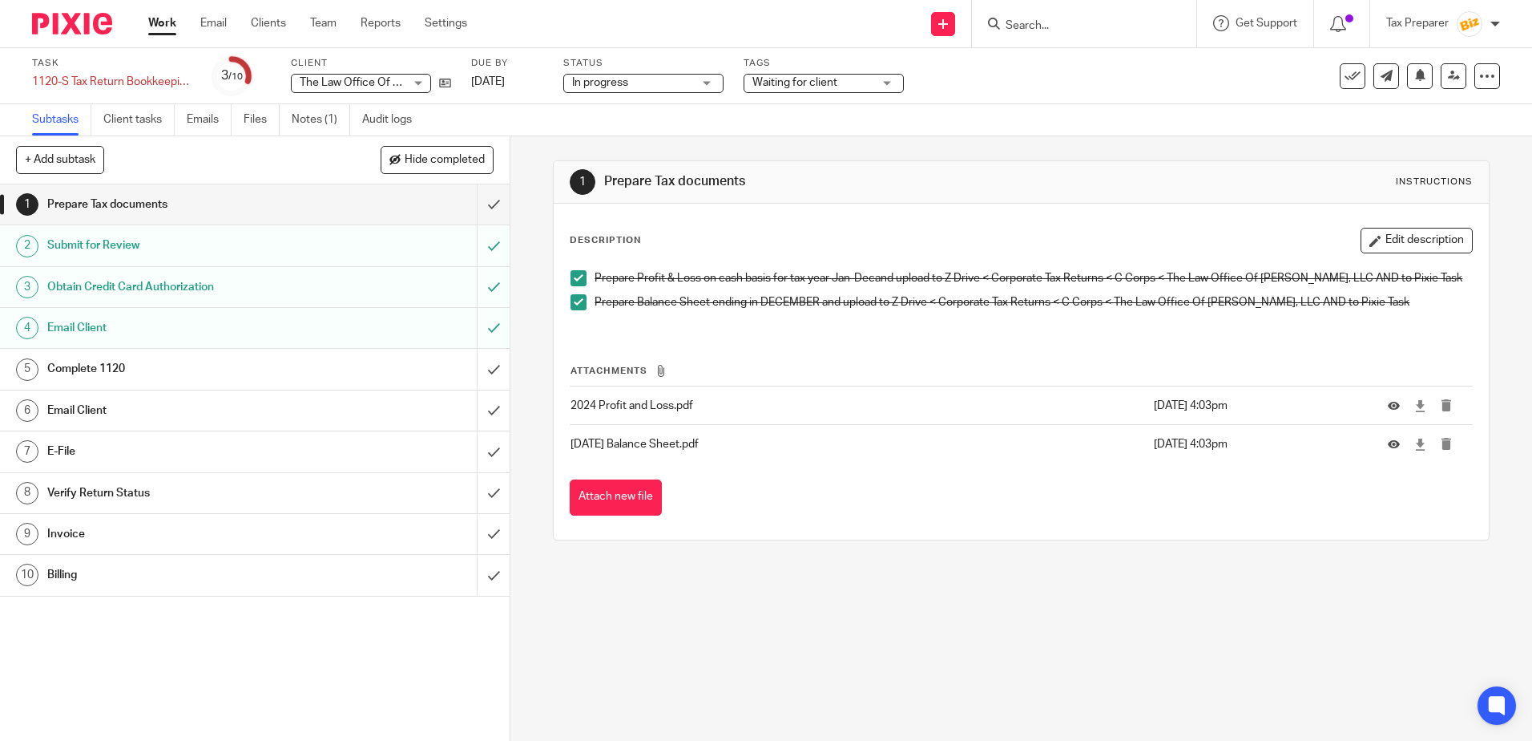
click at [119, 371] on h1 "Complete 1120" at bounding box center [185, 369] width 276 height 24
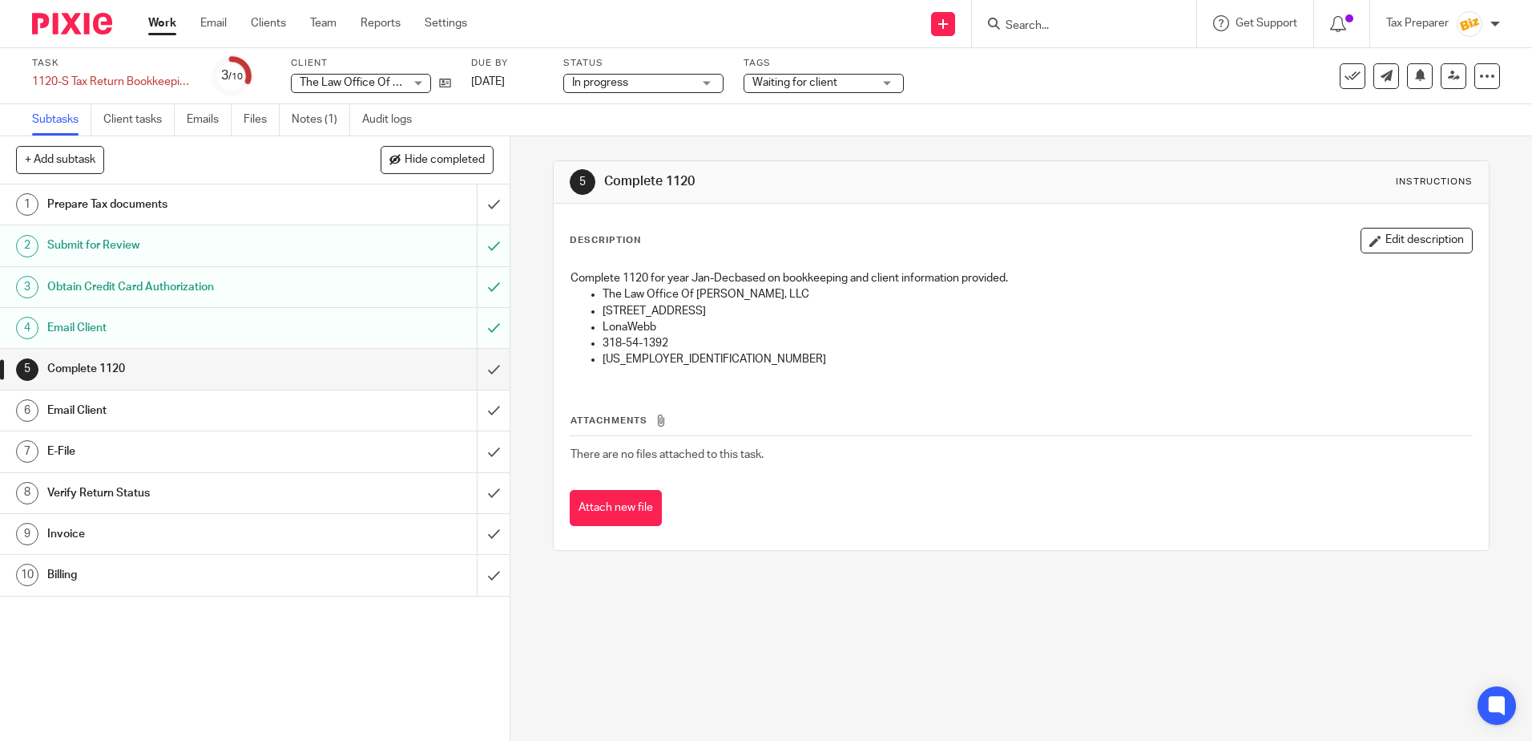
click at [139, 495] on h1 "Verify Return Status" at bounding box center [185, 493] width 276 height 24
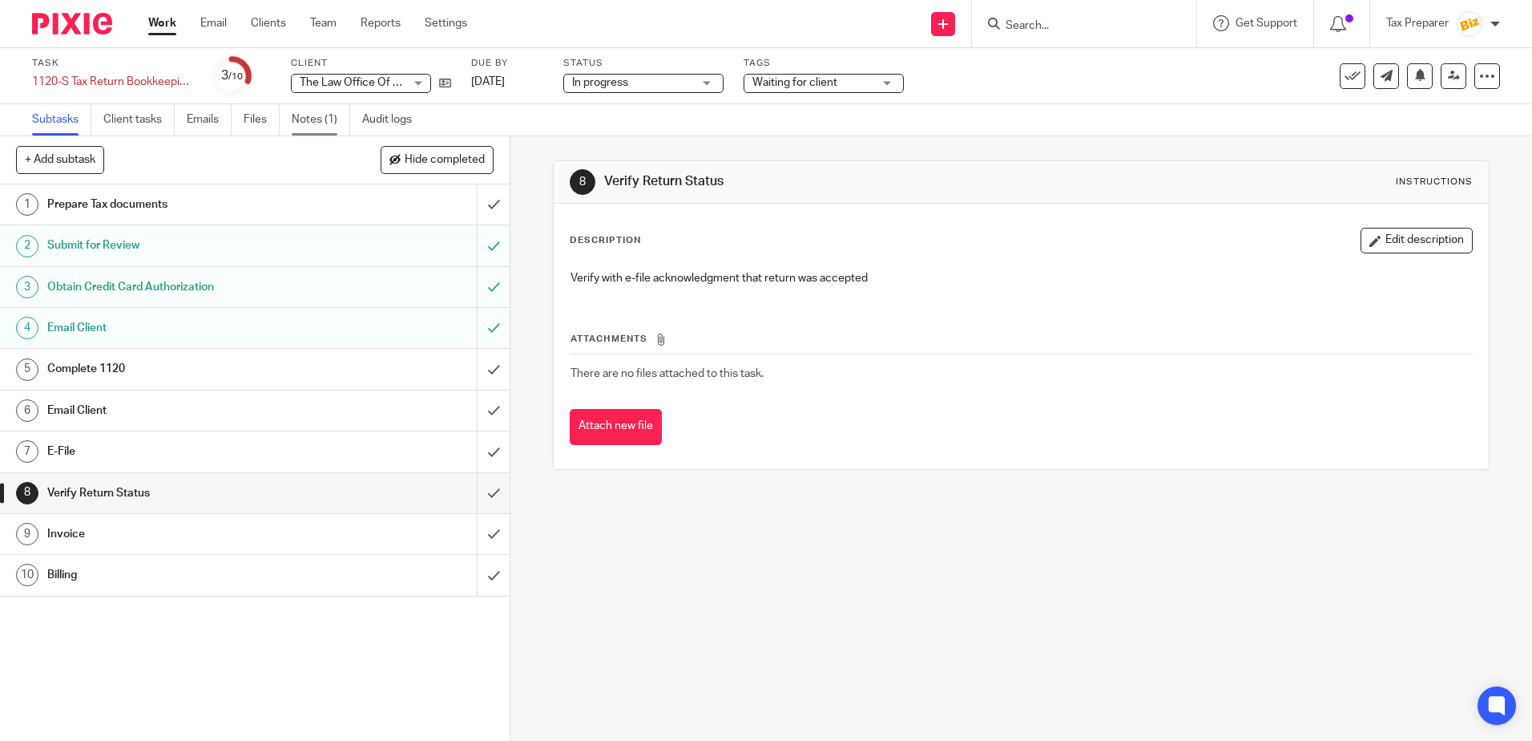
click at [301, 123] on link "Notes (1)" at bounding box center [321, 119] width 59 height 31
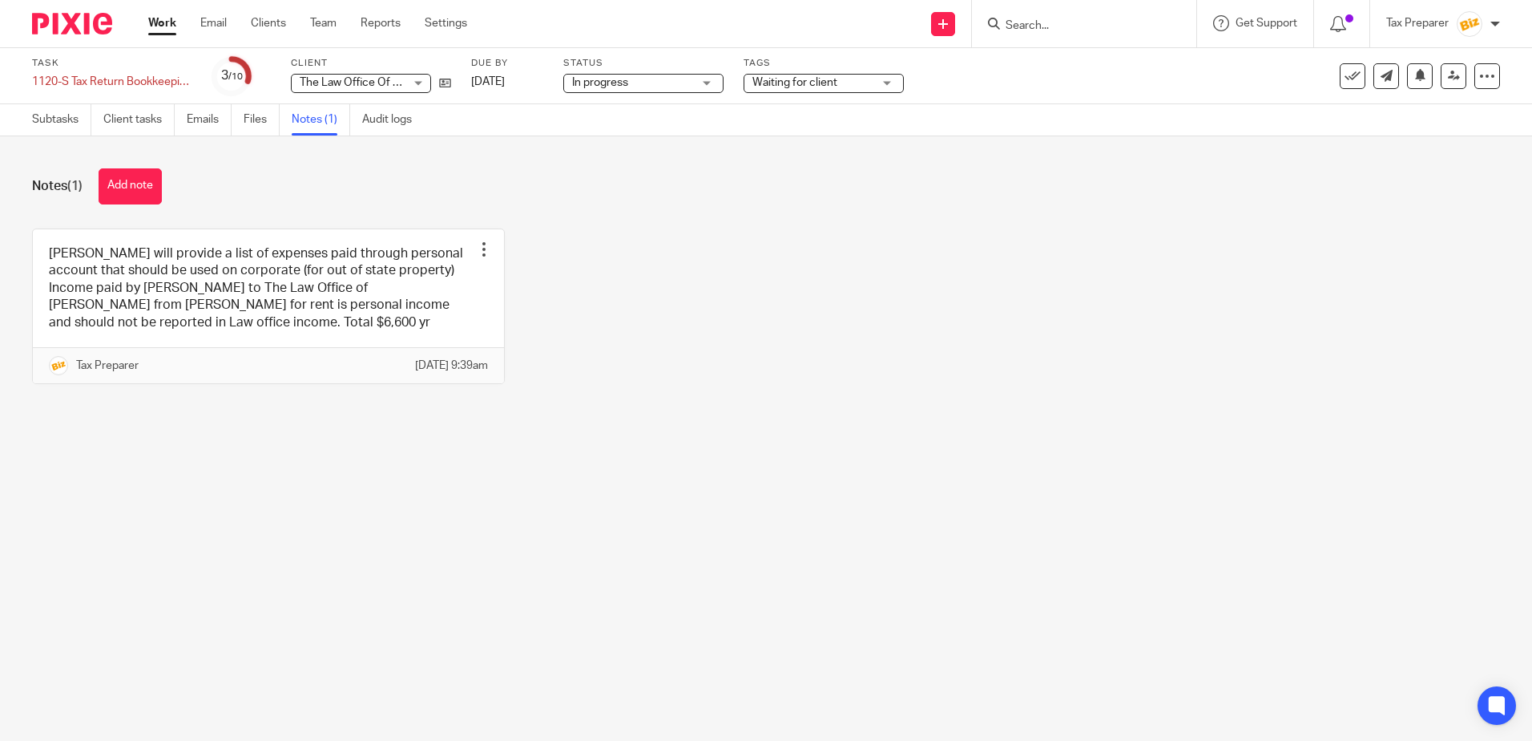
click at [162, 24] on link "Work" at bounding box center [162, 23] width 28 height 16
